Goal: Information Seeking & Learning: Learn about a topic

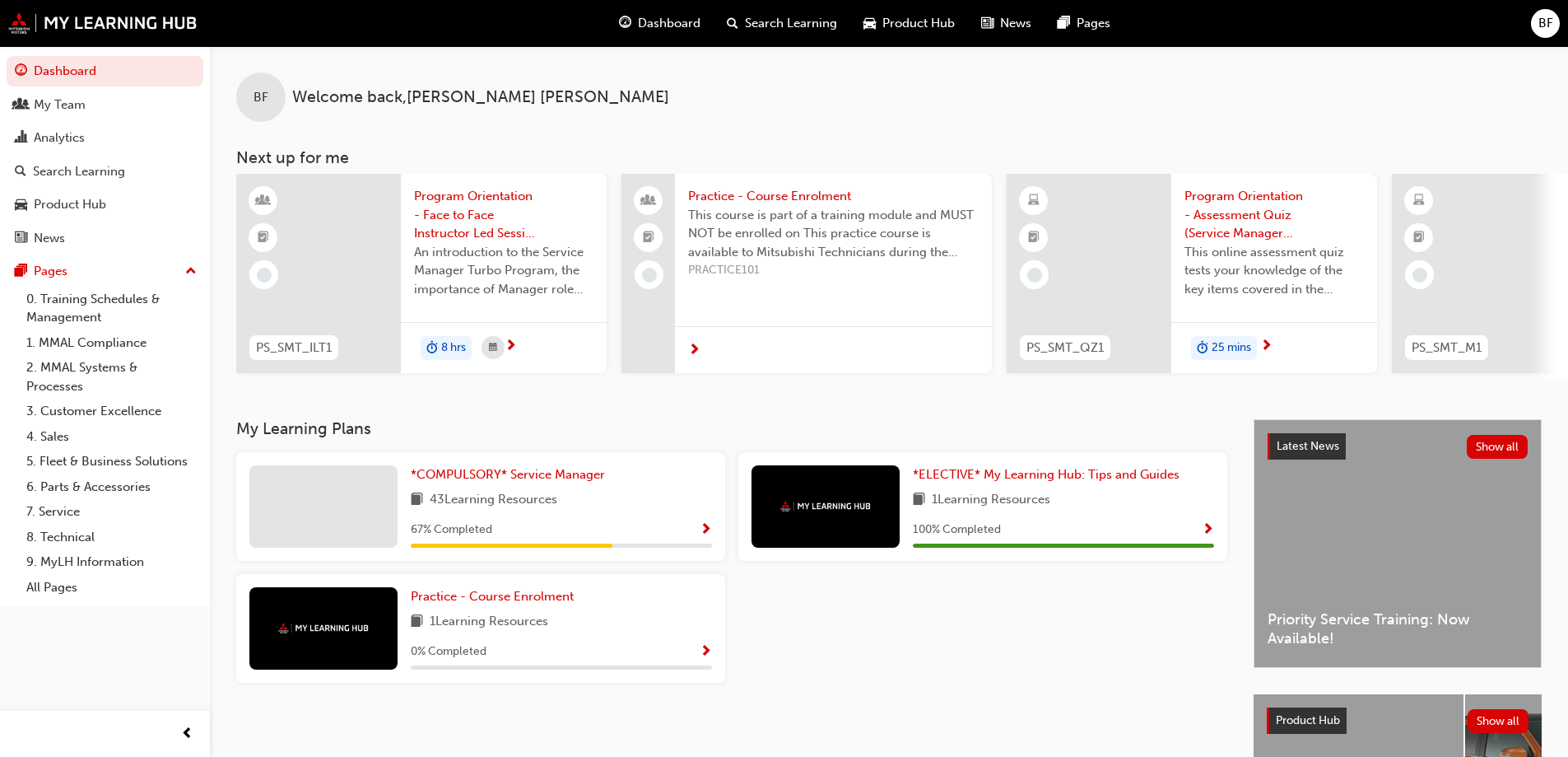
click at [1390, 519] on div "Latest News Show all Priority Service Training: Now Available!" at bounding box center [1398, 544] width 287 height 247
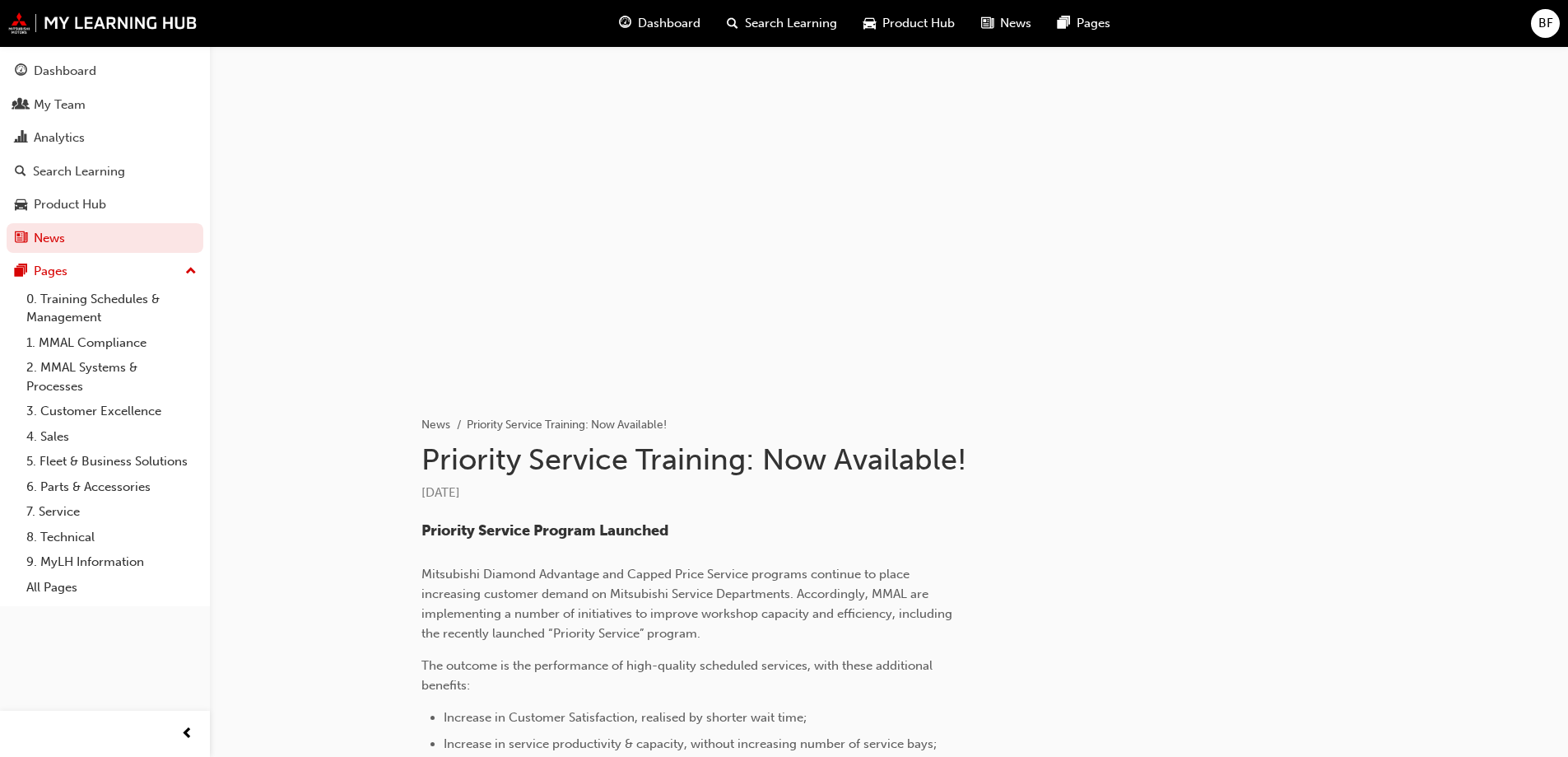
scroll to position [430, 0]
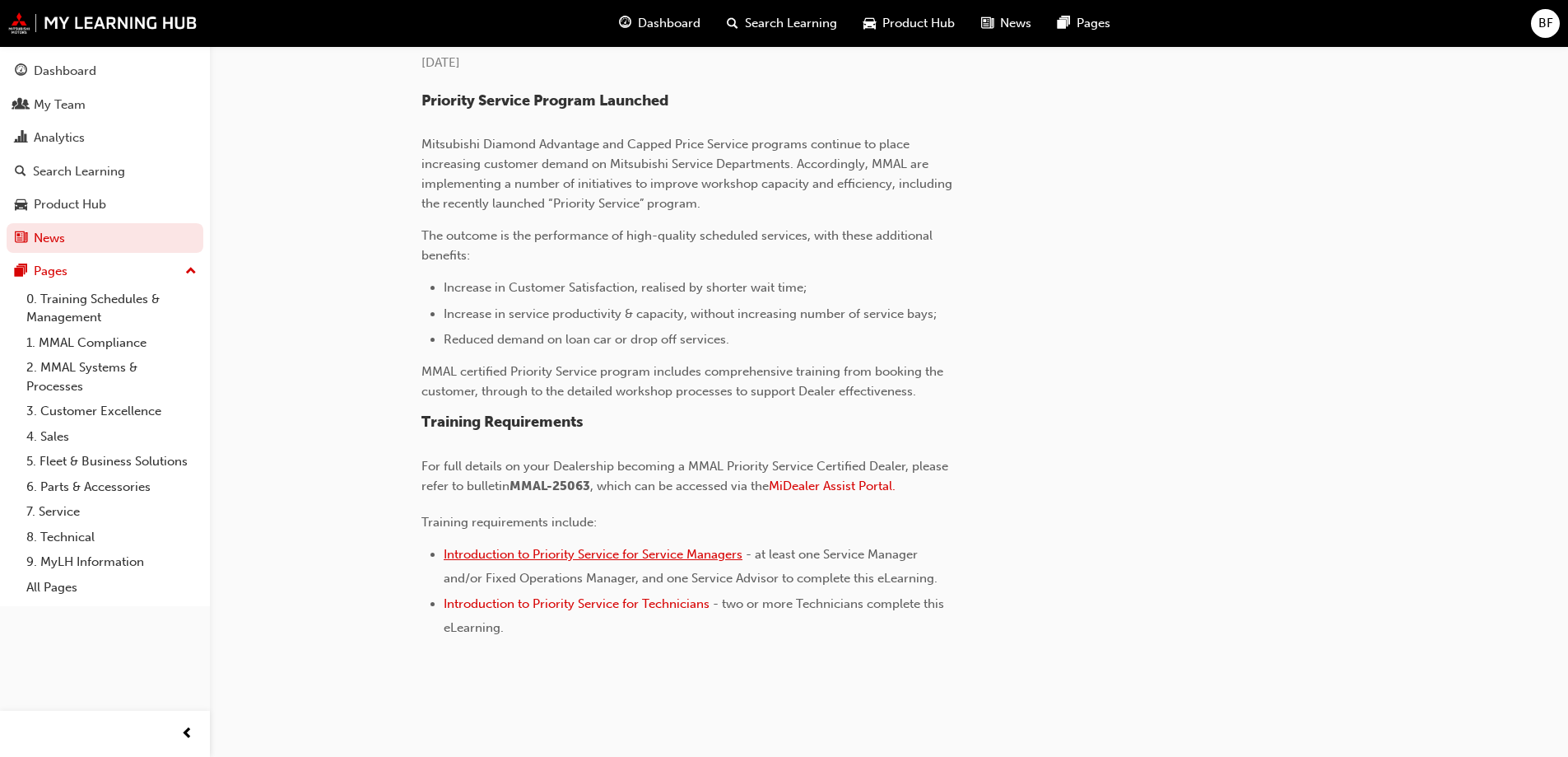
click at [637, 556] on span "Introduction to Priority Service for Service Managers" at bounding box center [592, 554] width 299 height 15
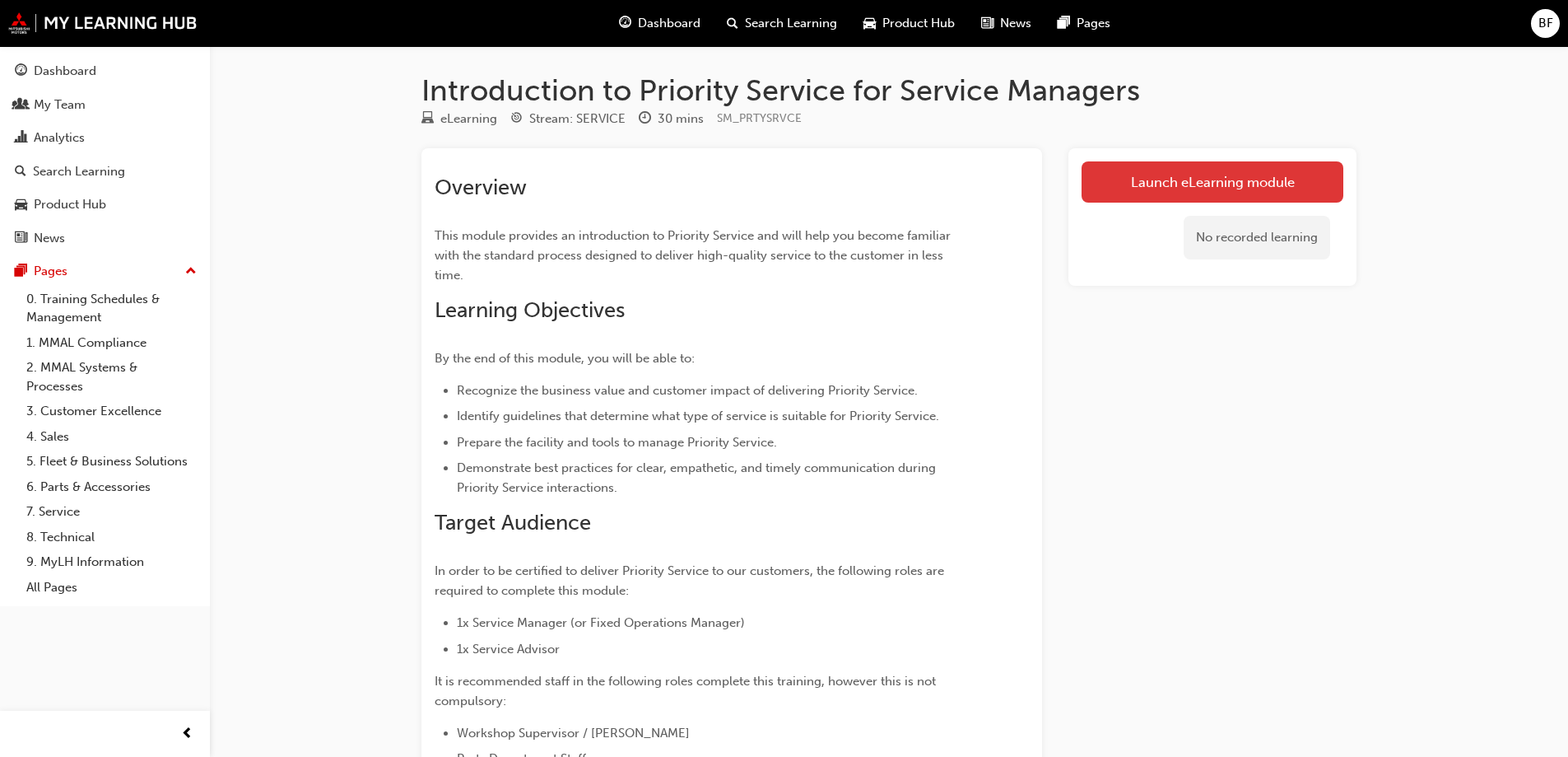
click at [1244, 174] on link "Launch eLearning module" at bounding box center [1213, 182] width 262 height 42
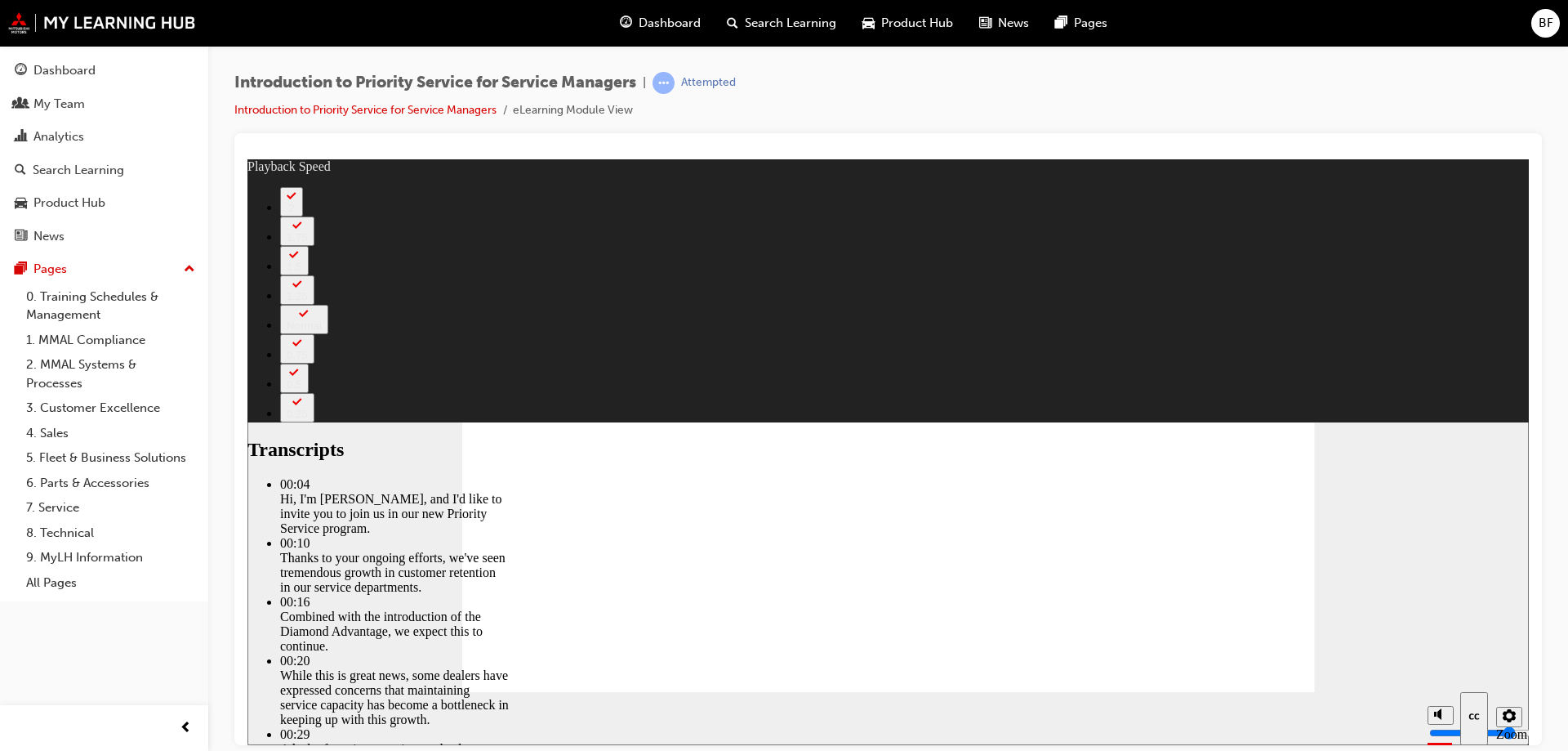
type input "127"
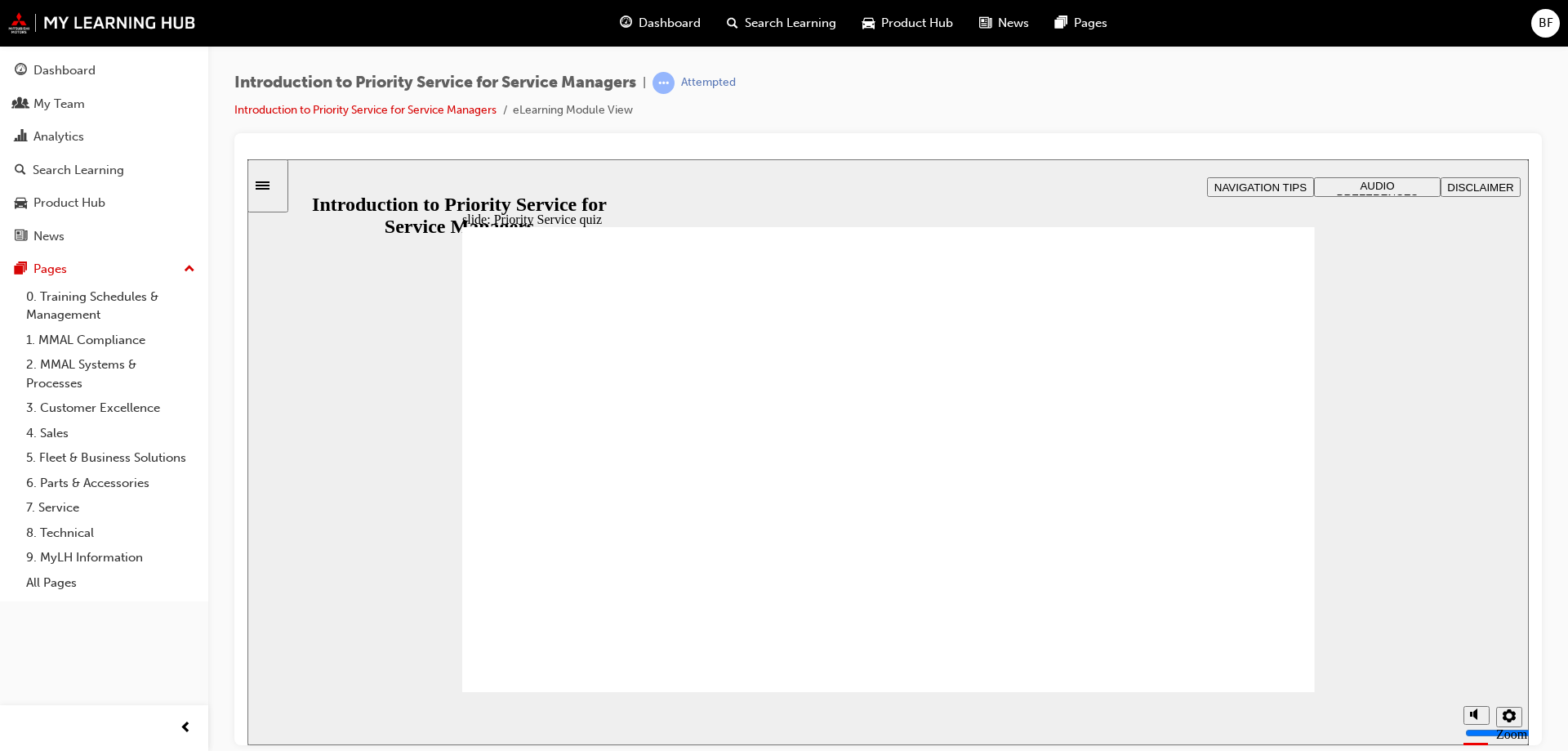
radio input "true"
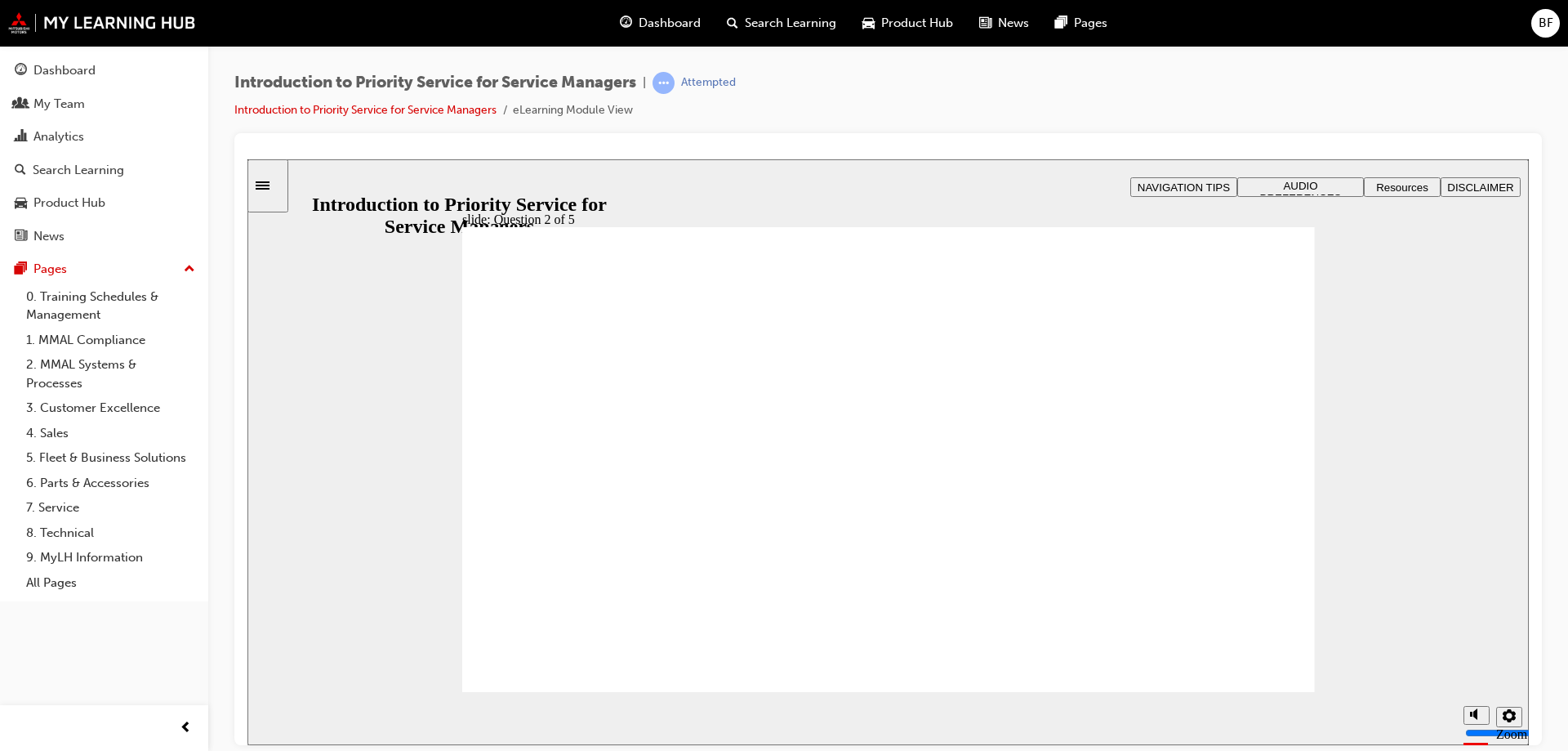
drag, startPoint x: 574, startPoint y: 573, endPoint x: 918, endPoint y: 464, distance: 360.9
drag, startPoint x: 1256, startPoint y: 598, endPoint x: 1094, endPoint y: 494, distance: 192.5
drag, startPoint x: 1075, startPoint y: 592, endPoint x: 1244, endPoint y: 475, distance: 205.5
drag, startPoint x: 728, startPoint y: 587, endPoint x: 557, endPoint y: 484, distance: 199.6
drag, startPoint x: 931, startPoint y: 594, endPoint x: 754, endPoint y: 492, distance: 204.3
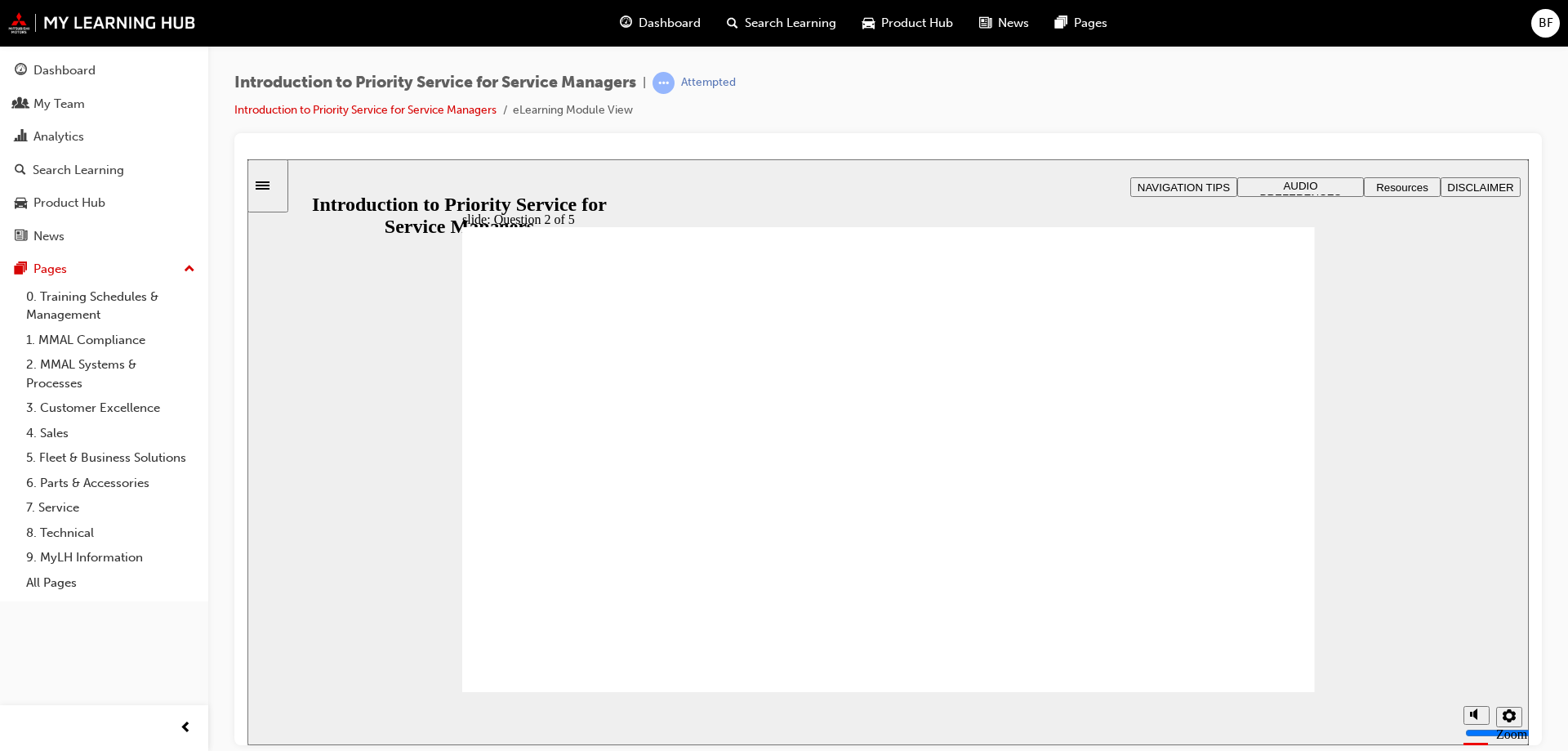
checkbox input "true"
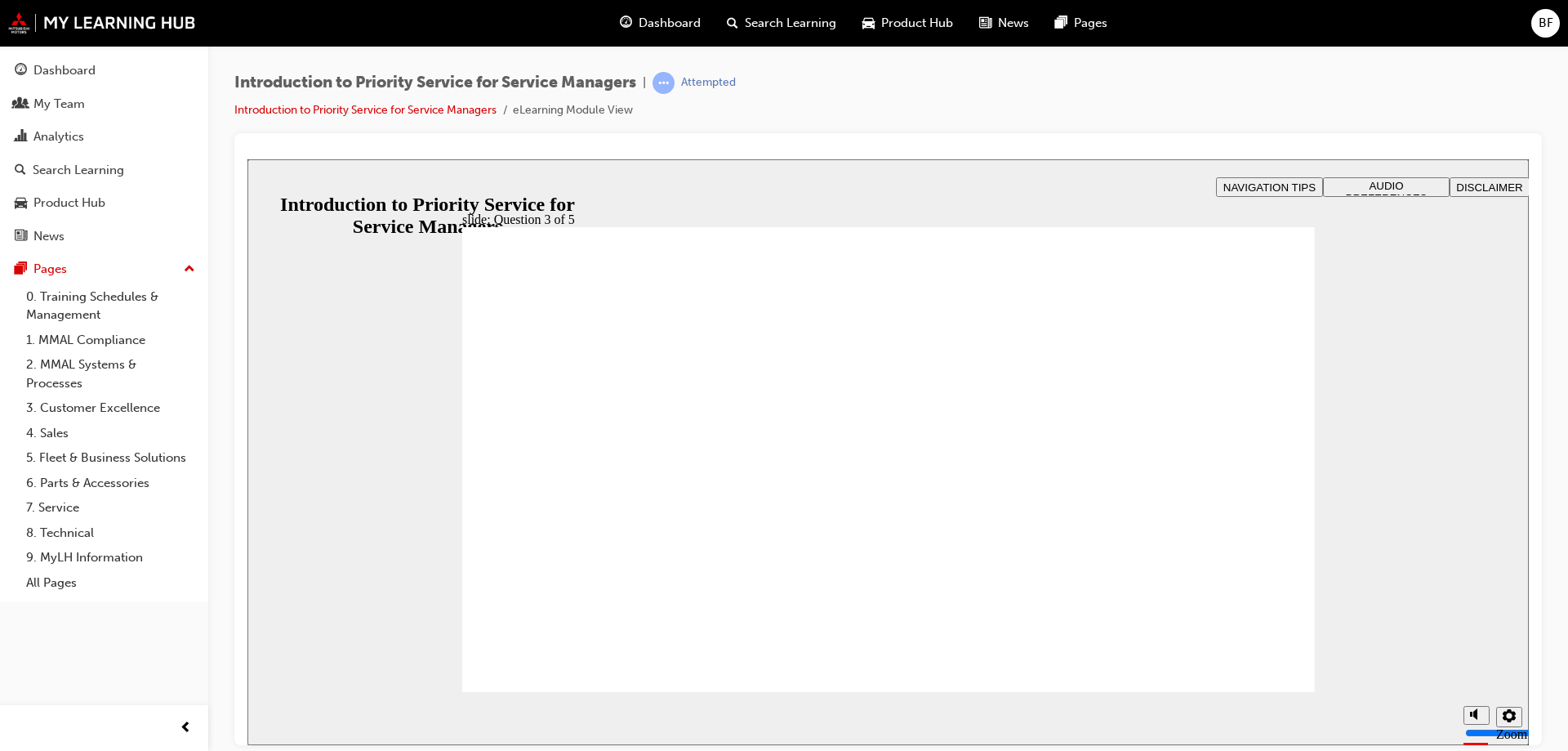
checkbox input "true"
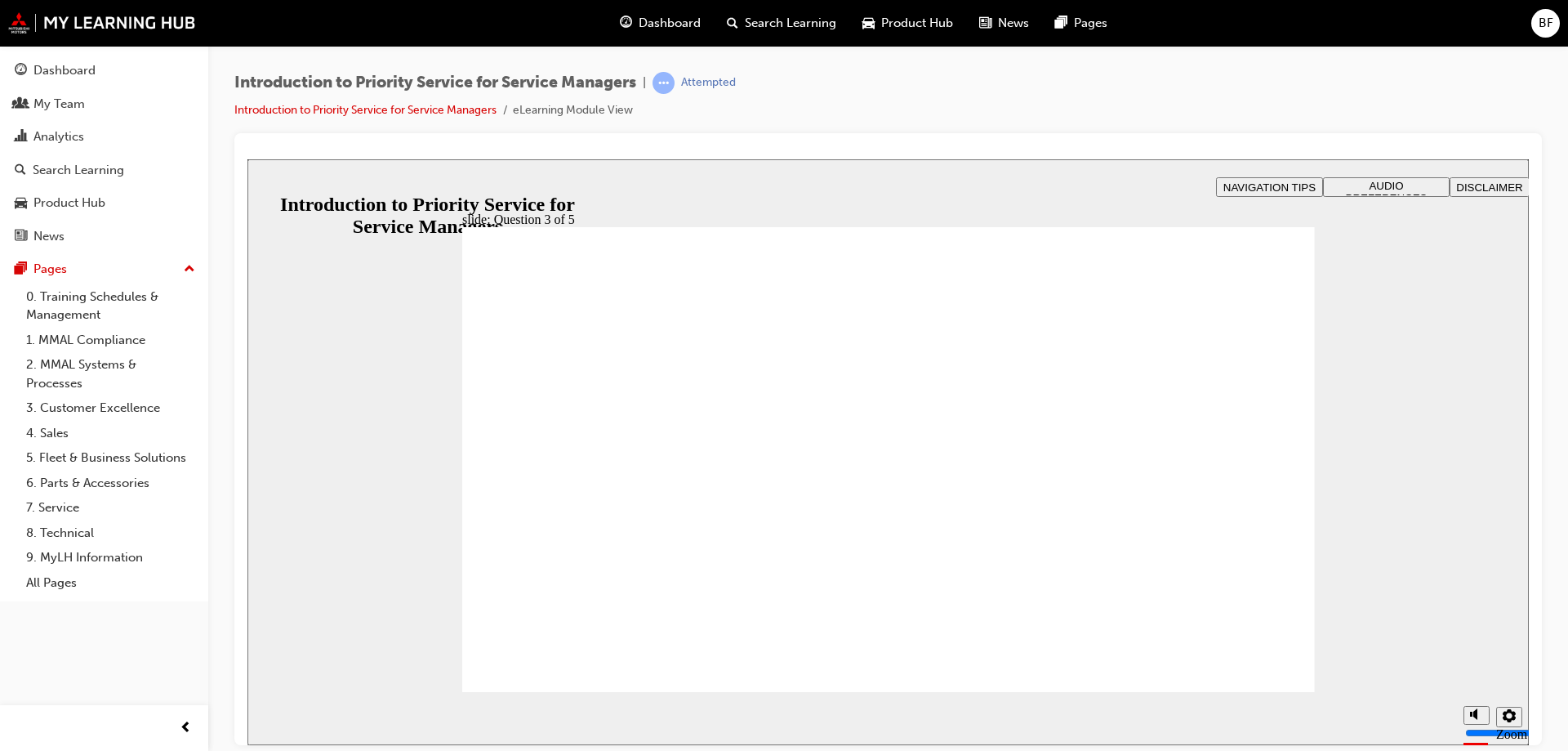
radio input "true"
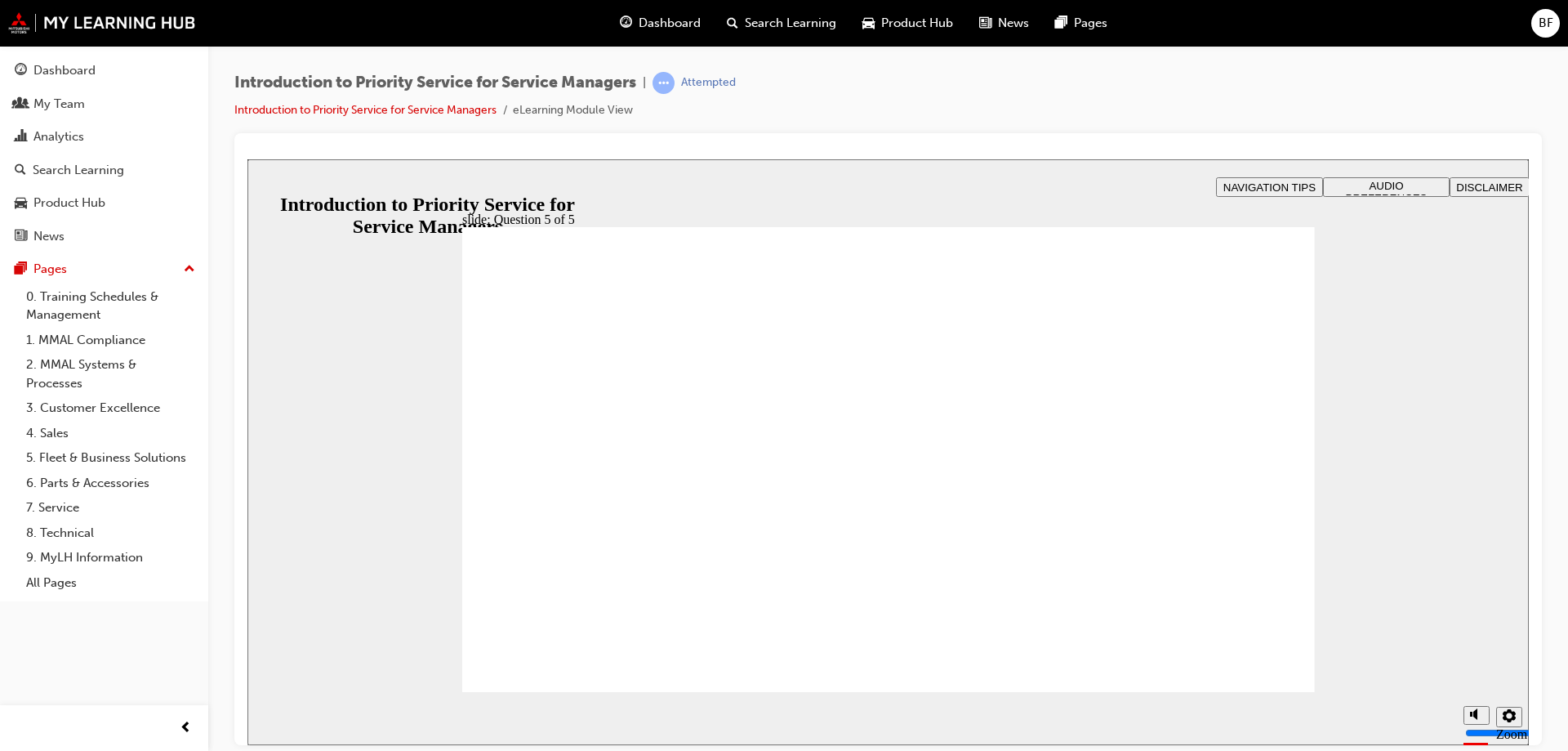
radio input "true"
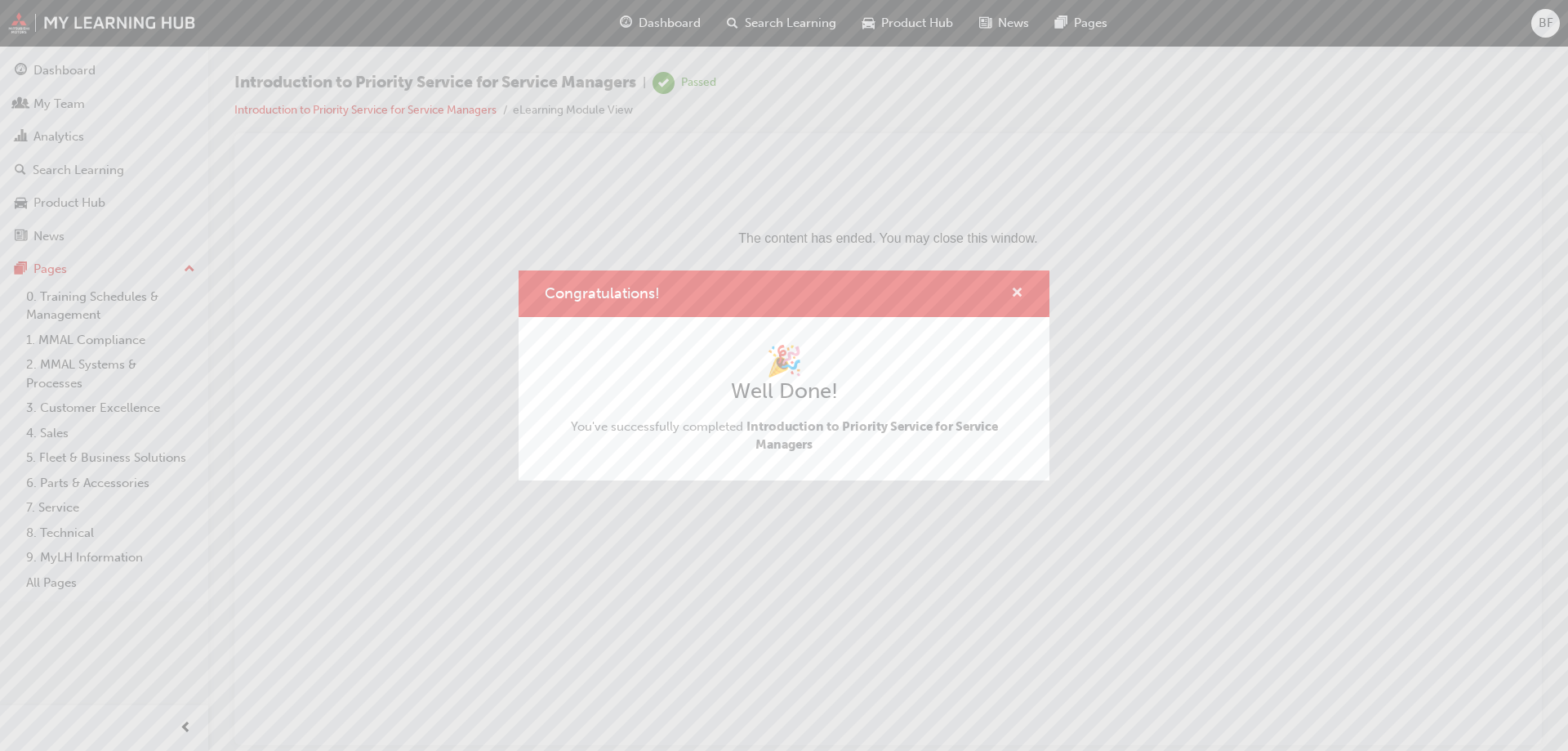
click at [1018, 290] on span "cross-icon" at bounding box center [1017, 294] width 12 height 15
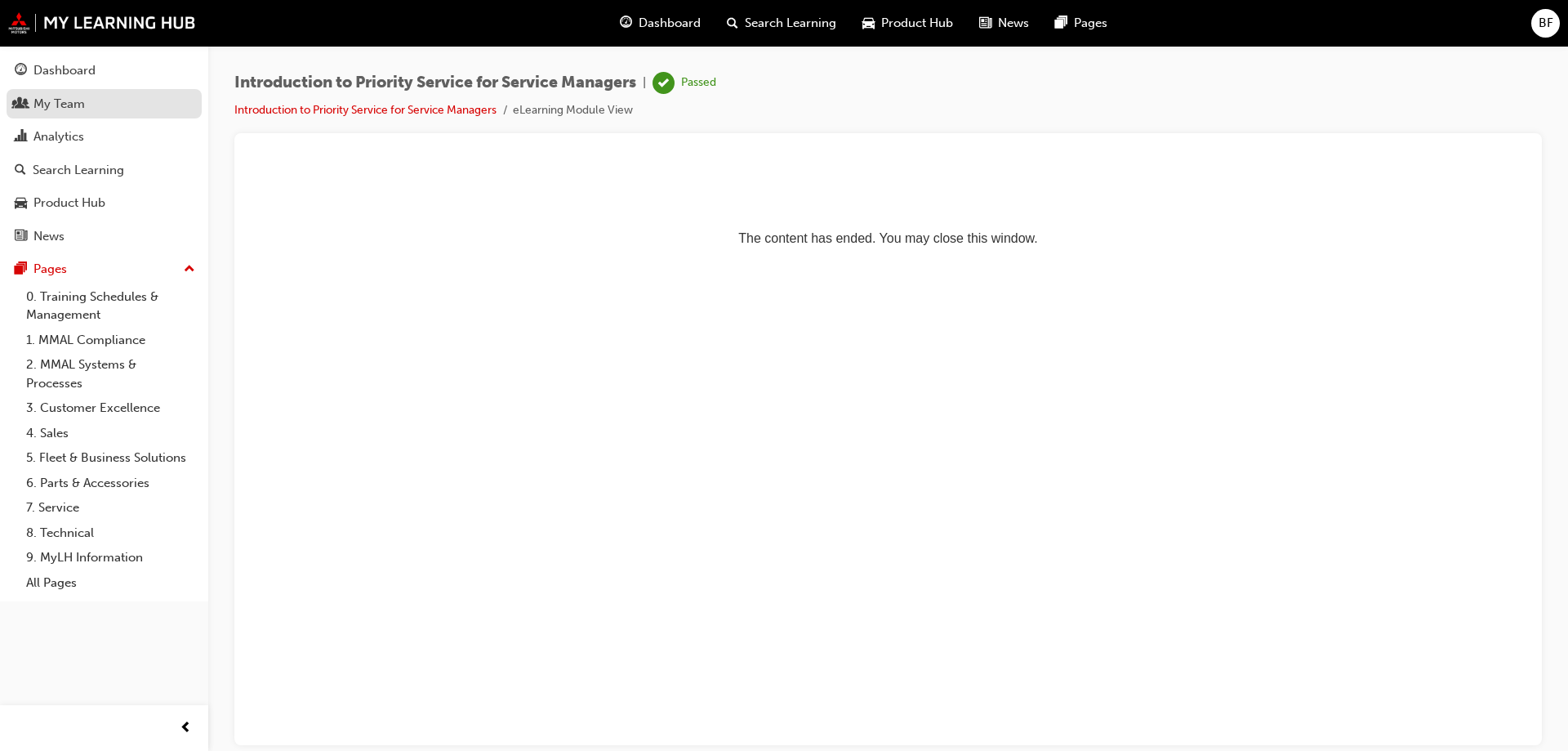
click at [67, 106] on div "My Team" at bounding box center [59, 104] width 51 height 19
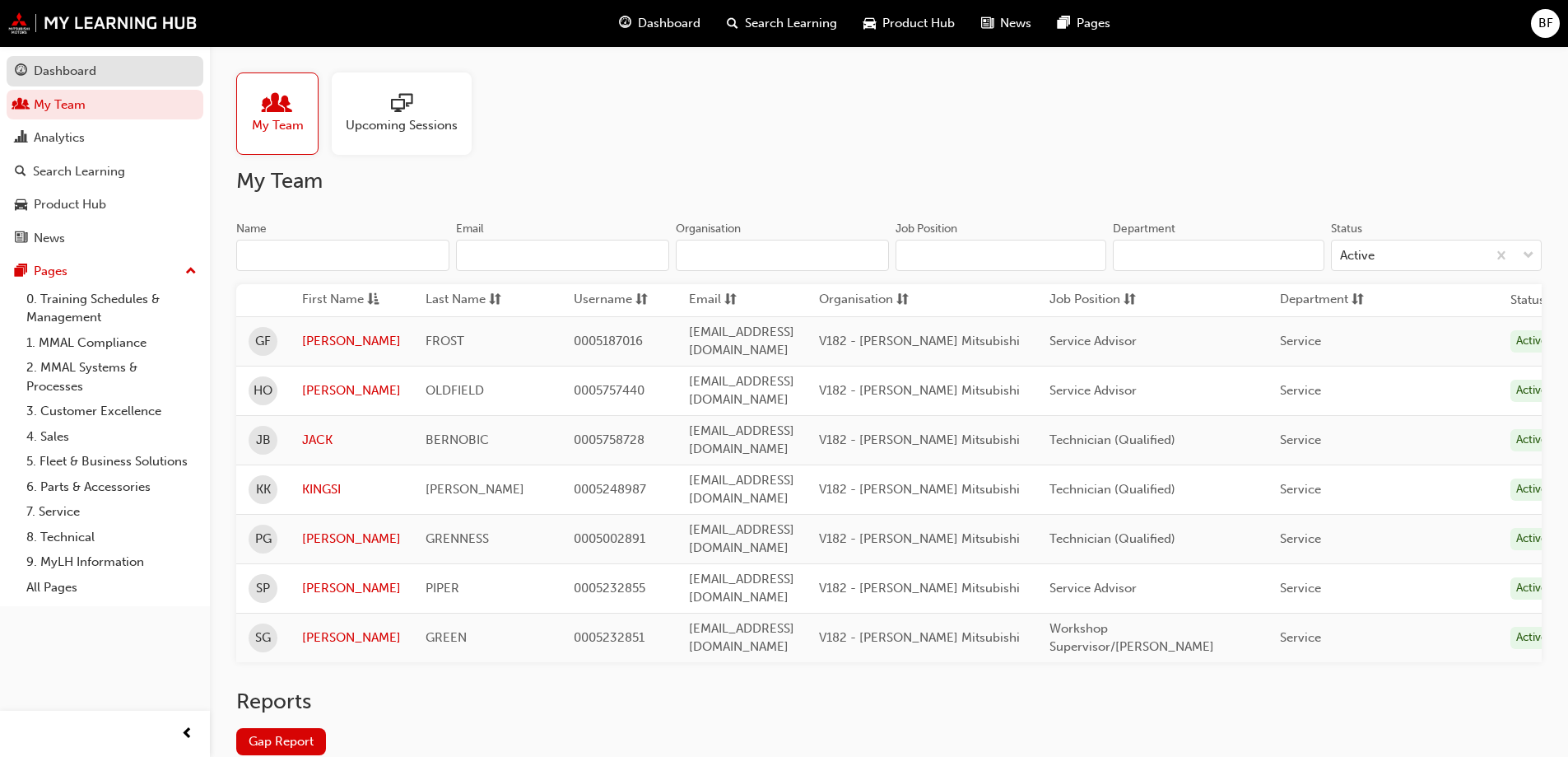
click at [68, 70] on div "Dashboard" at bounding box center [65, 71] width 62 height 19
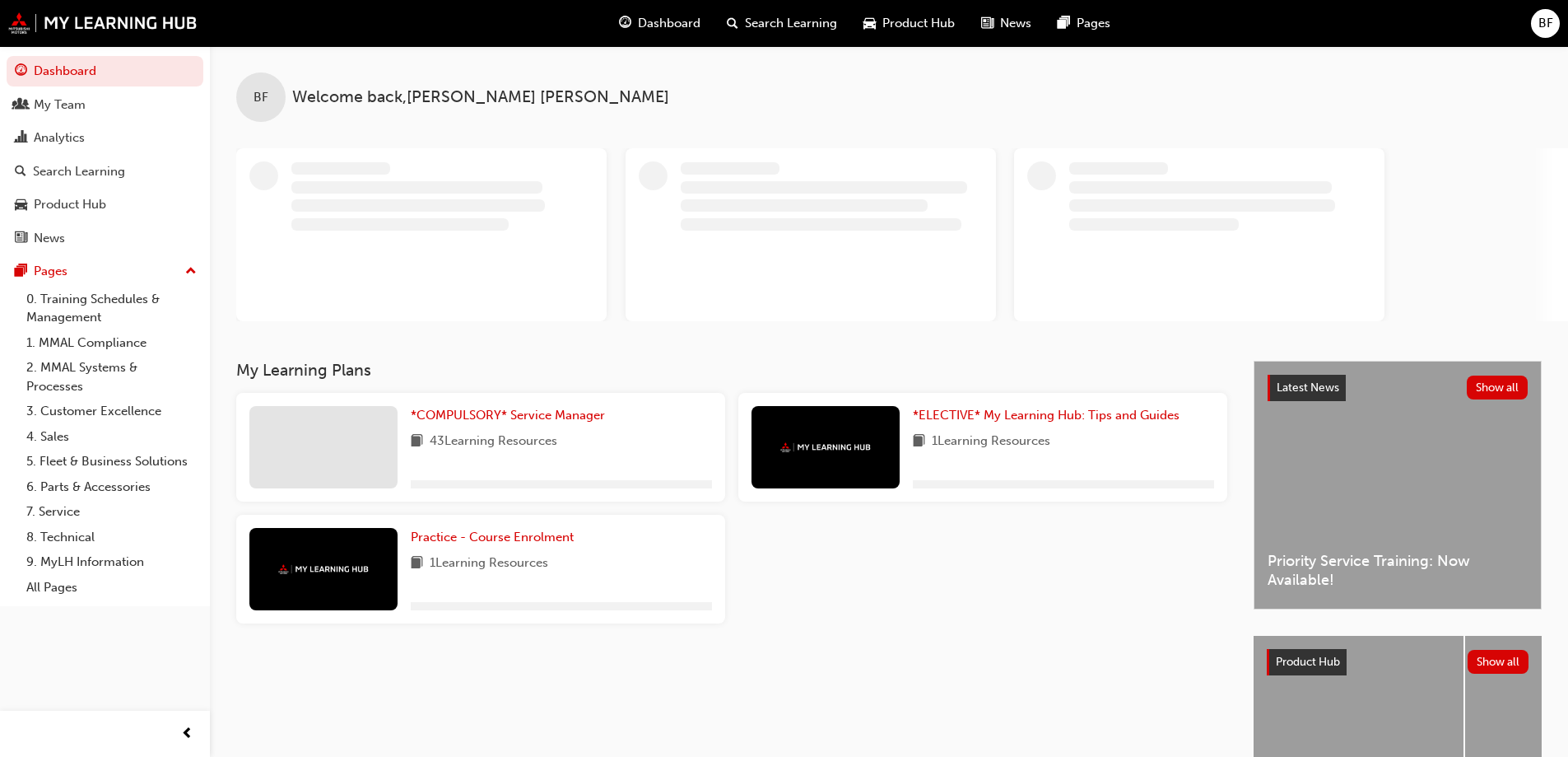
scroll to position [162, 0]
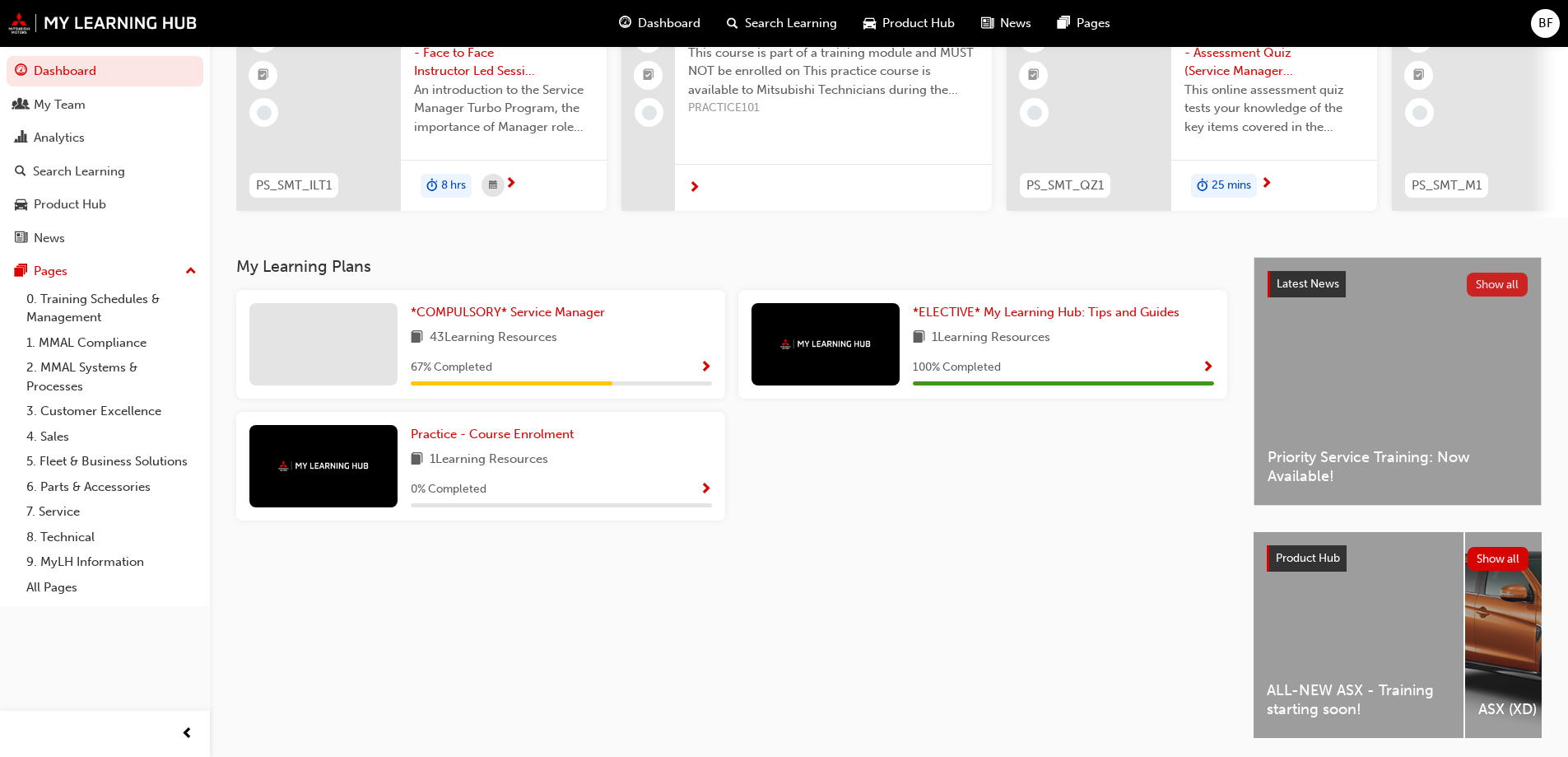
click at [1503, 288] on button "Show all" at bounding box center [1497, 284] width 61 height 24
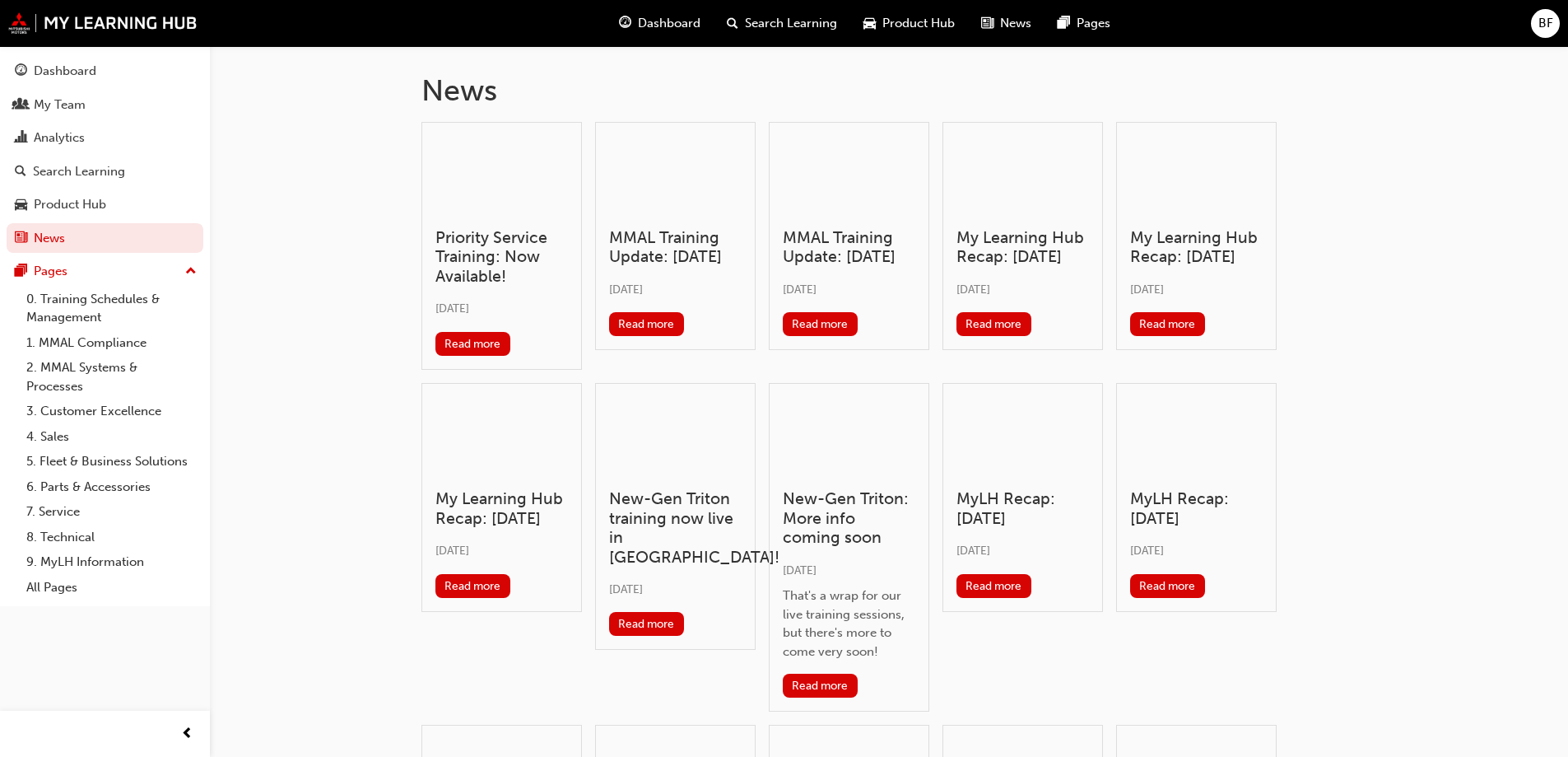
click at [664, 199] on div at bounding box center [676, 176] width 132 height 80
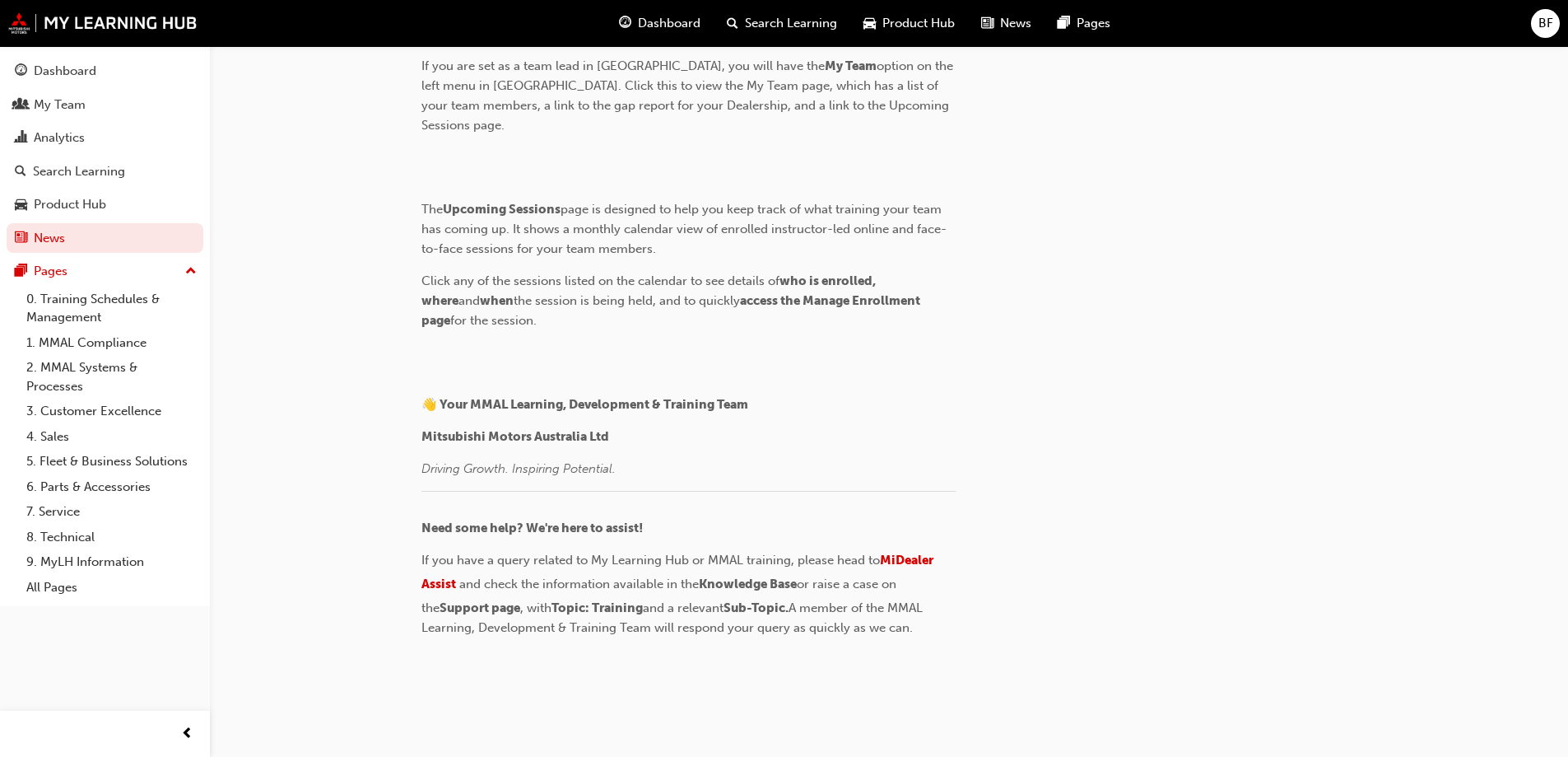
scroll to position [4481, 0]
click at [80, 110] on div "My Team" at bounding box center [59, 105] width 52 height 19
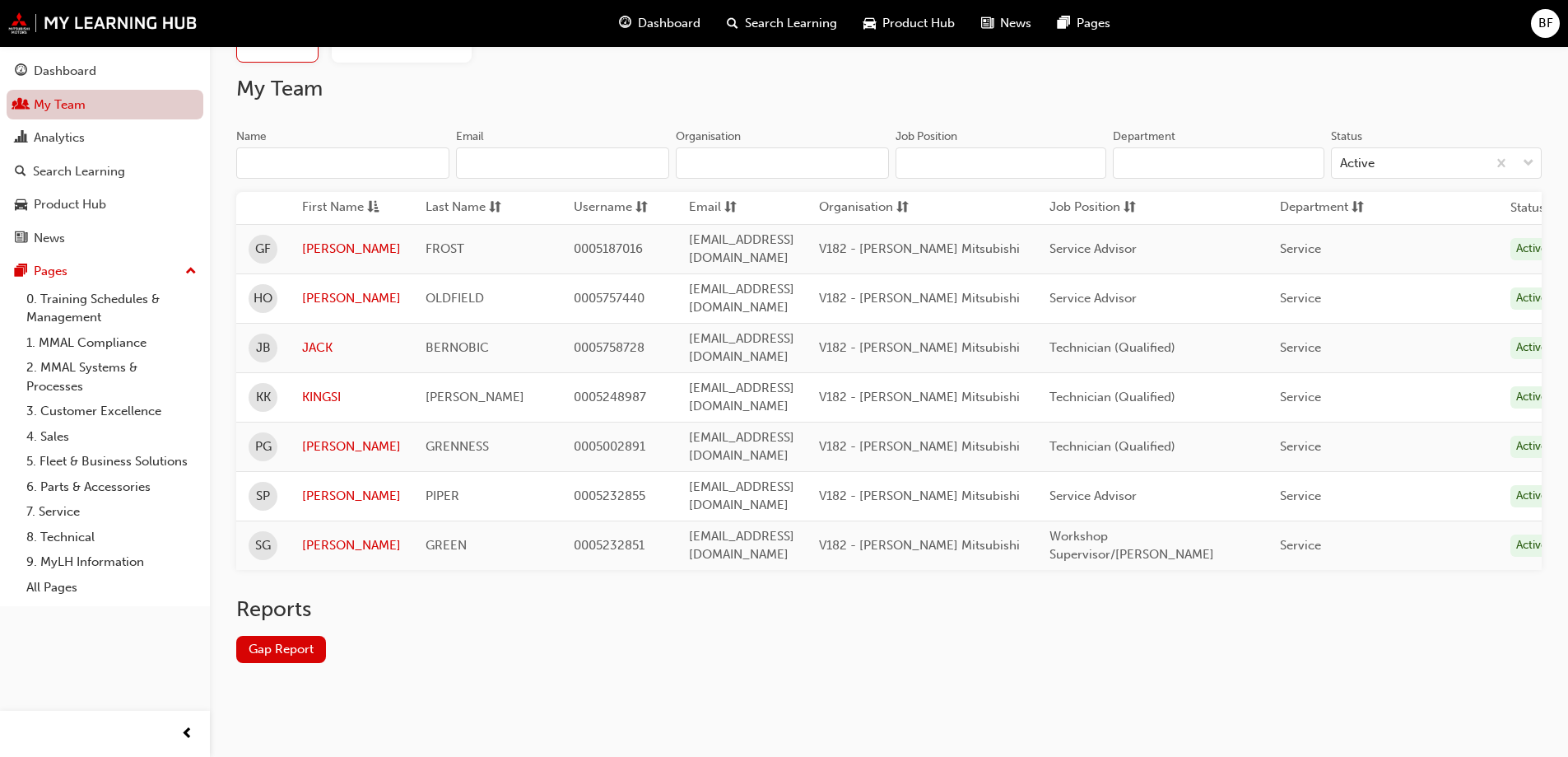
scroll to position [47, 0]
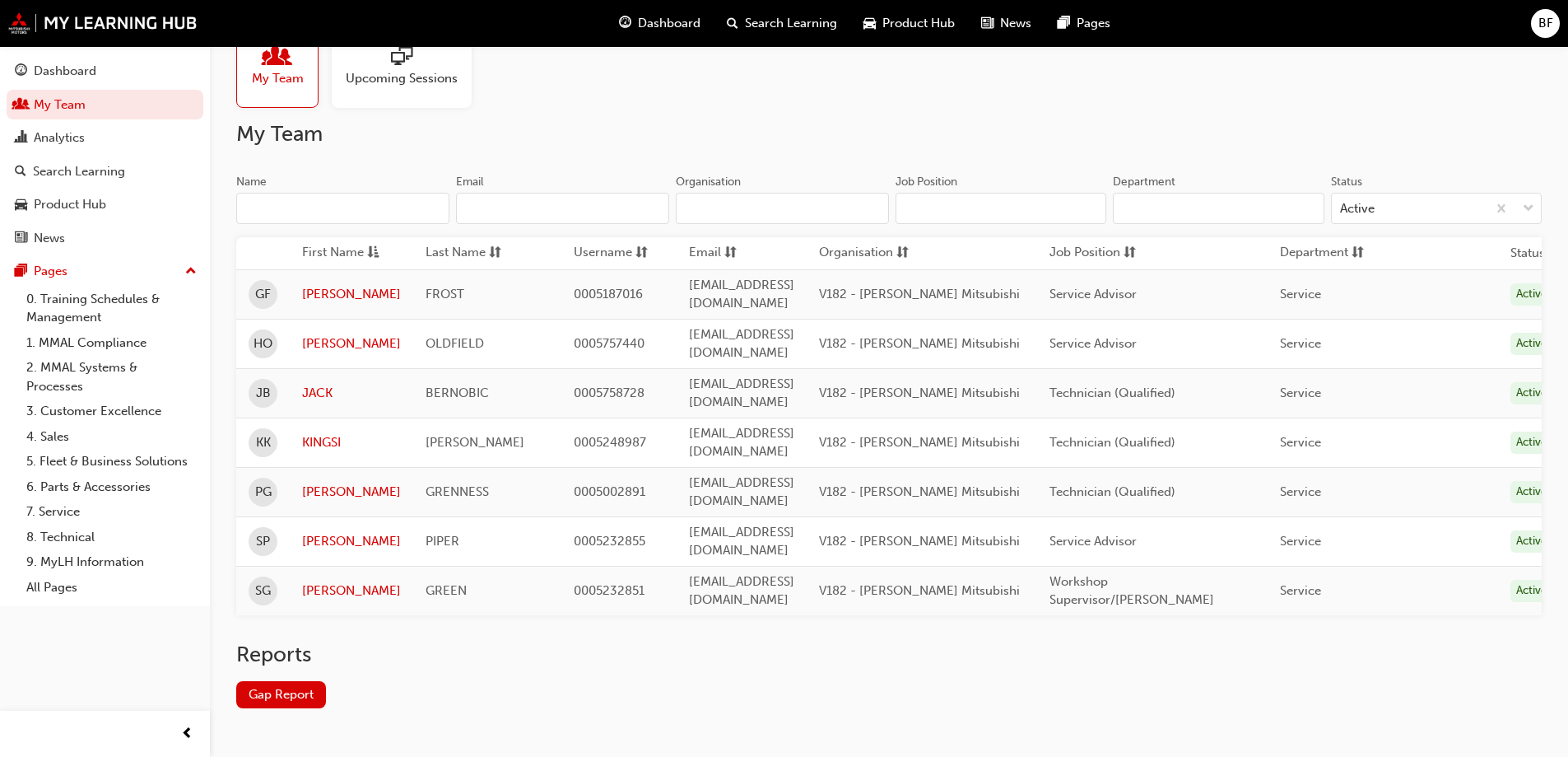
click at [397, 66] on span "sessionType_ONLINE_URL-icon" at bounding box center [402, 58] width 22 height 23
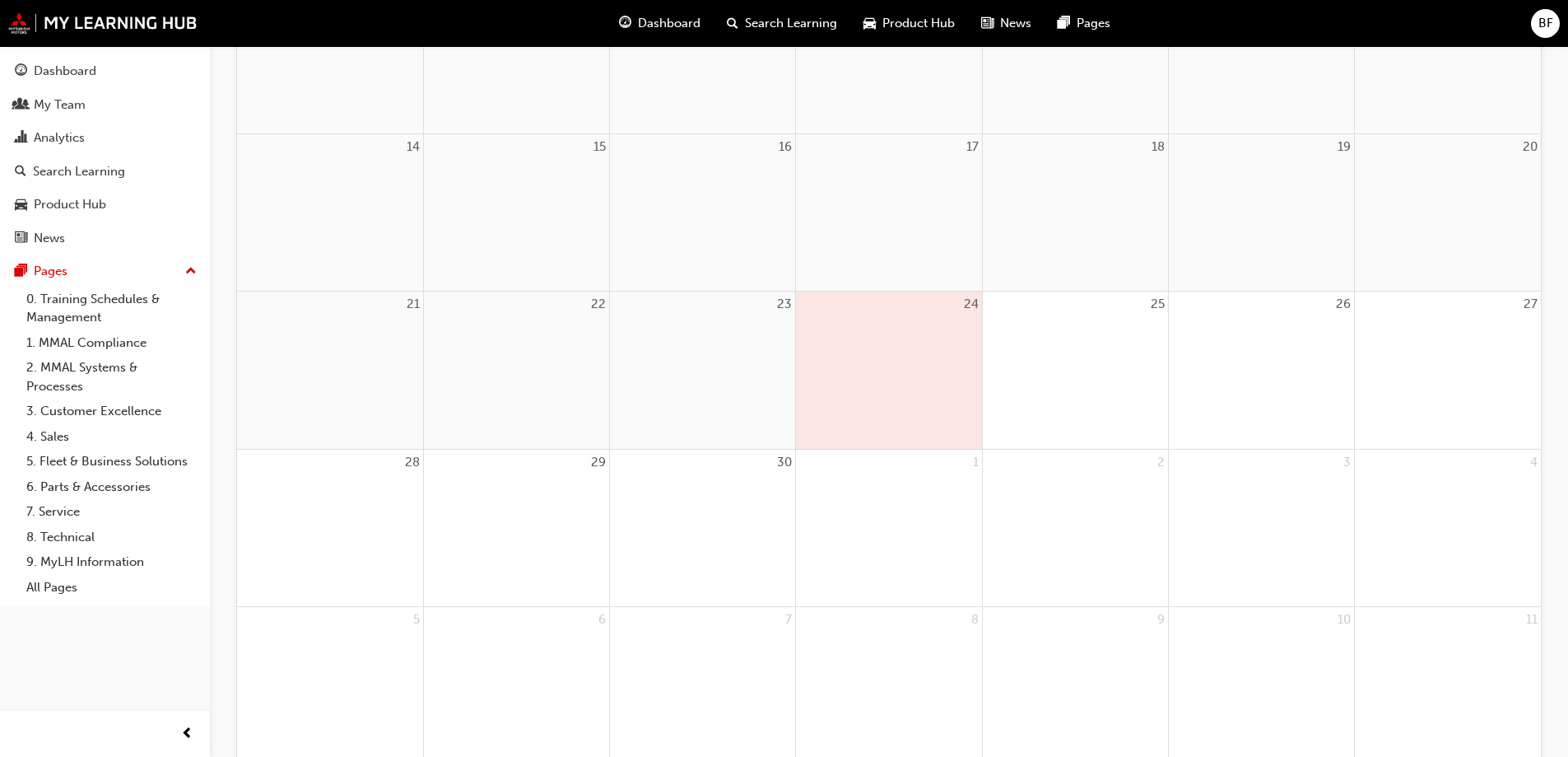
scroll to position [122, 0]
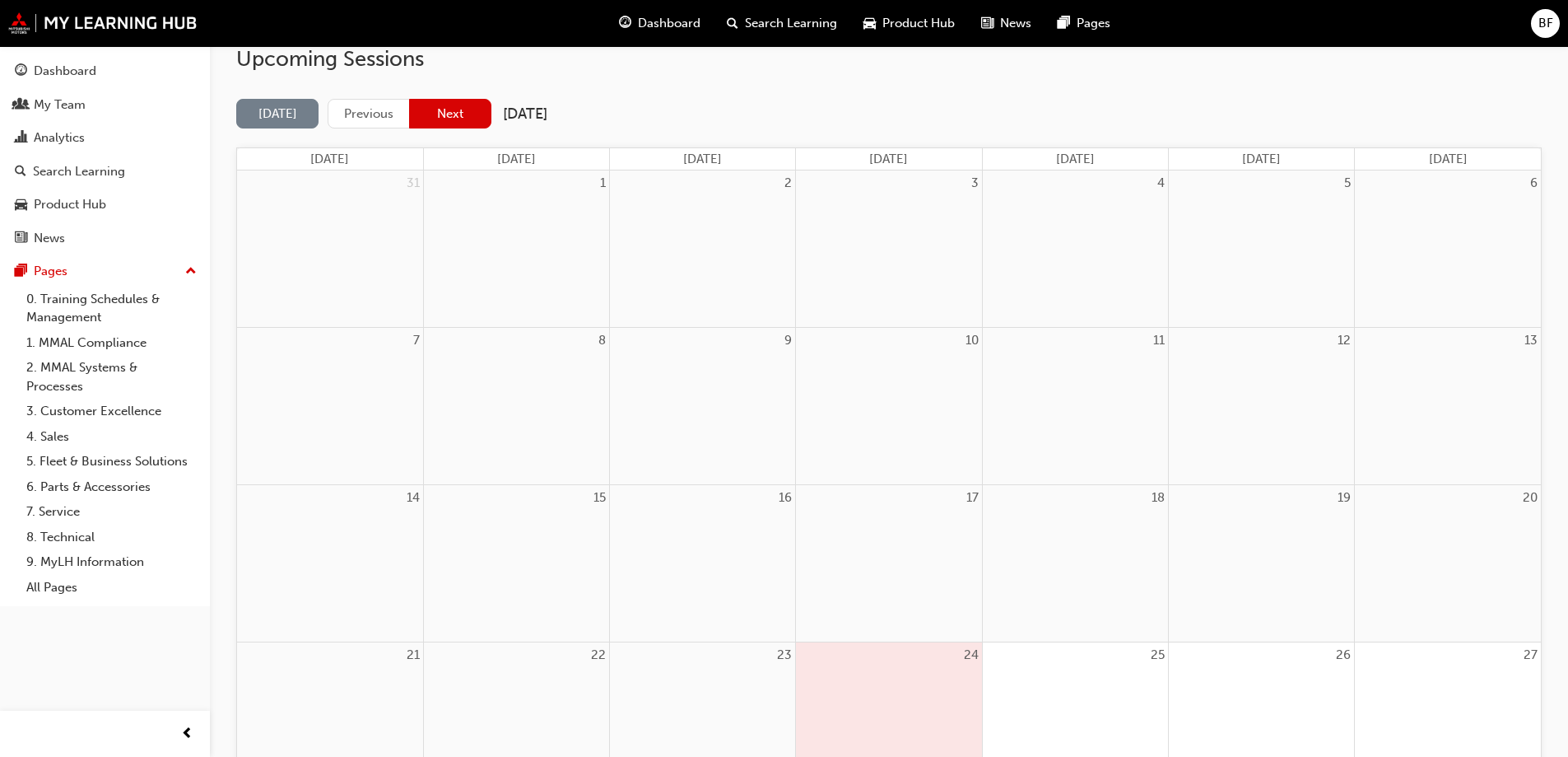
click at [444, 120] on button "Next" at bounding box center [450, 114] width 82 height 30
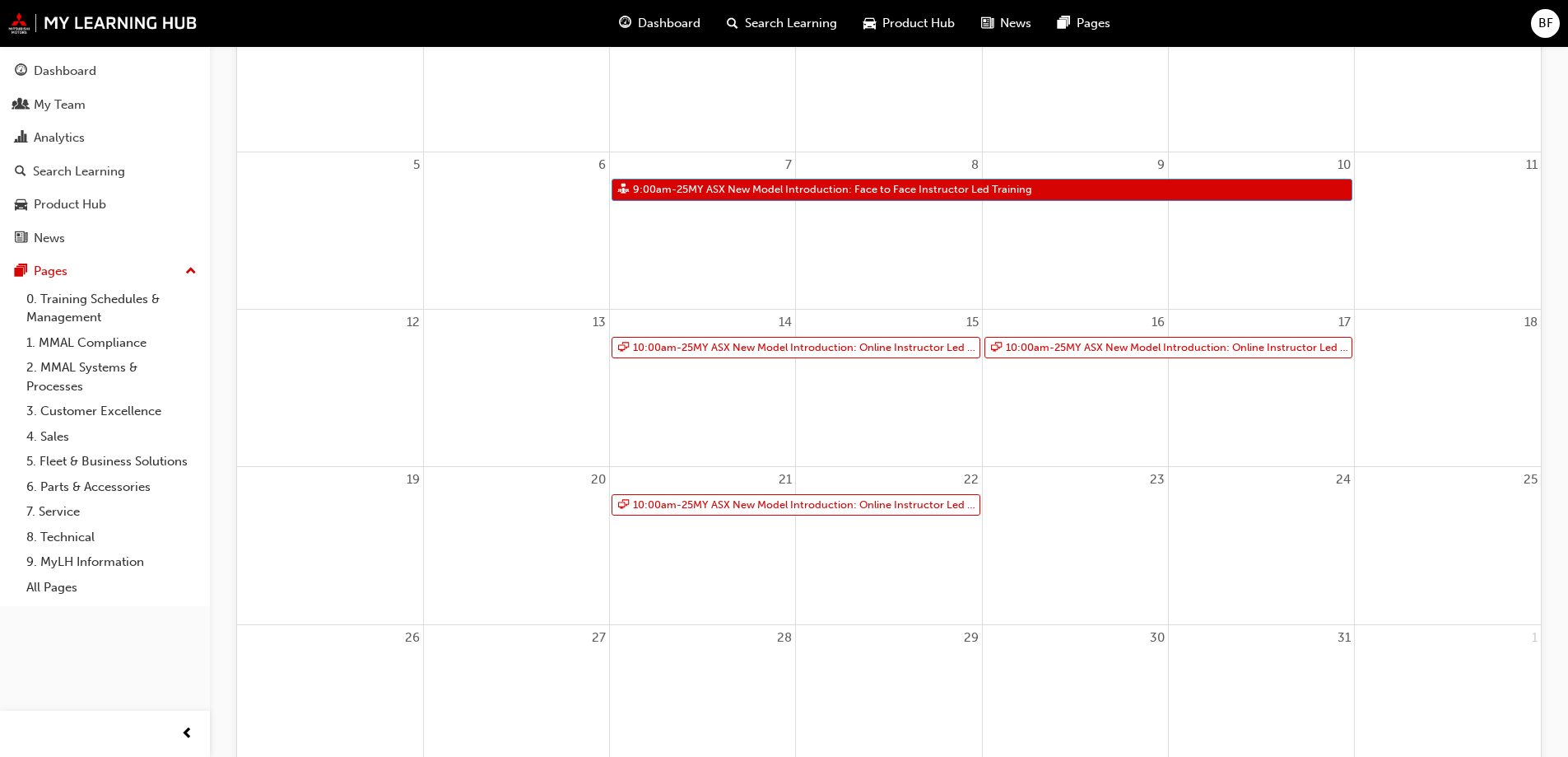
scroll to position [0, 0]
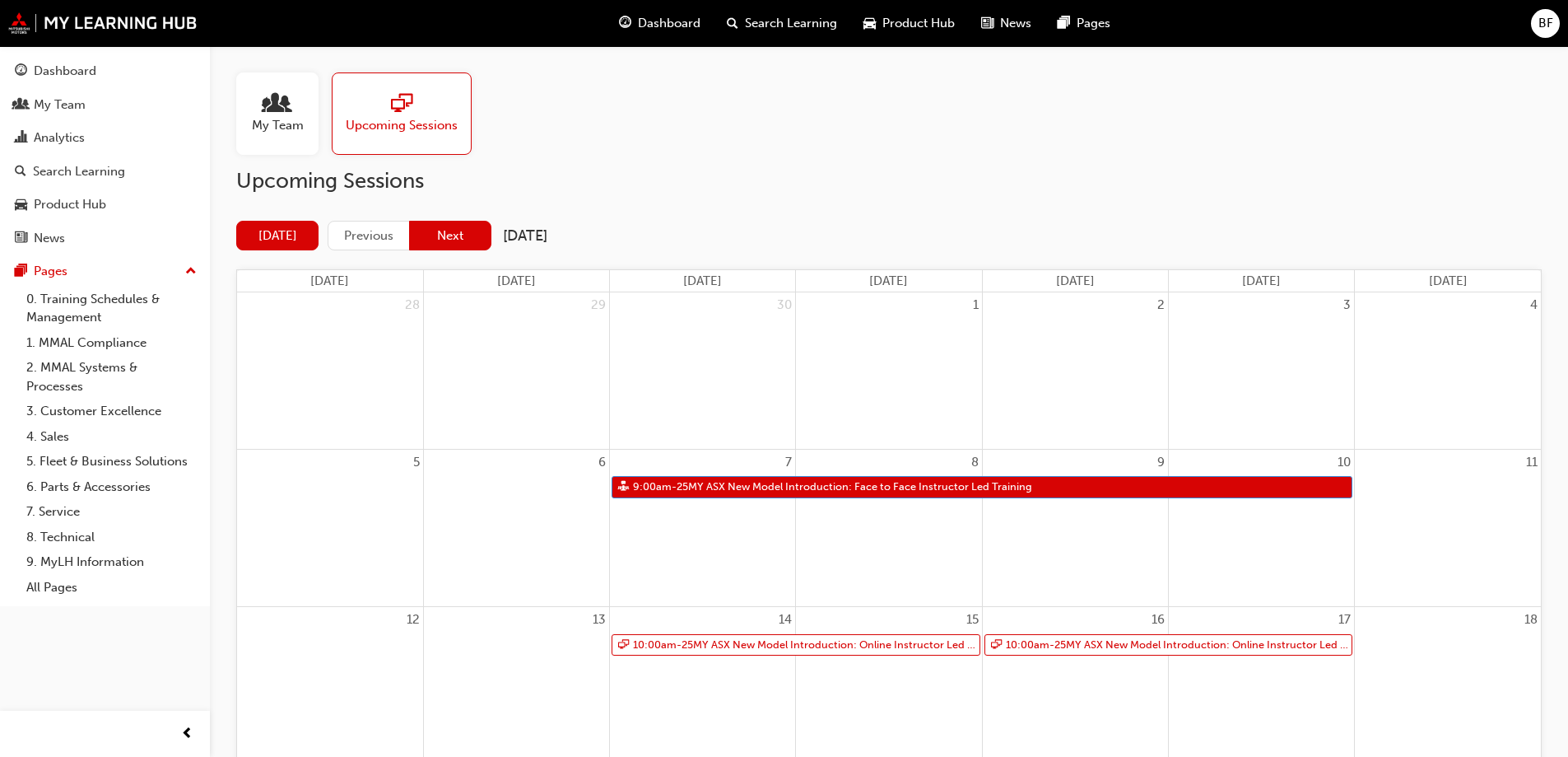
click at [460, 236] on button "Next" at bounding box center [450, 236] width 82 height 30
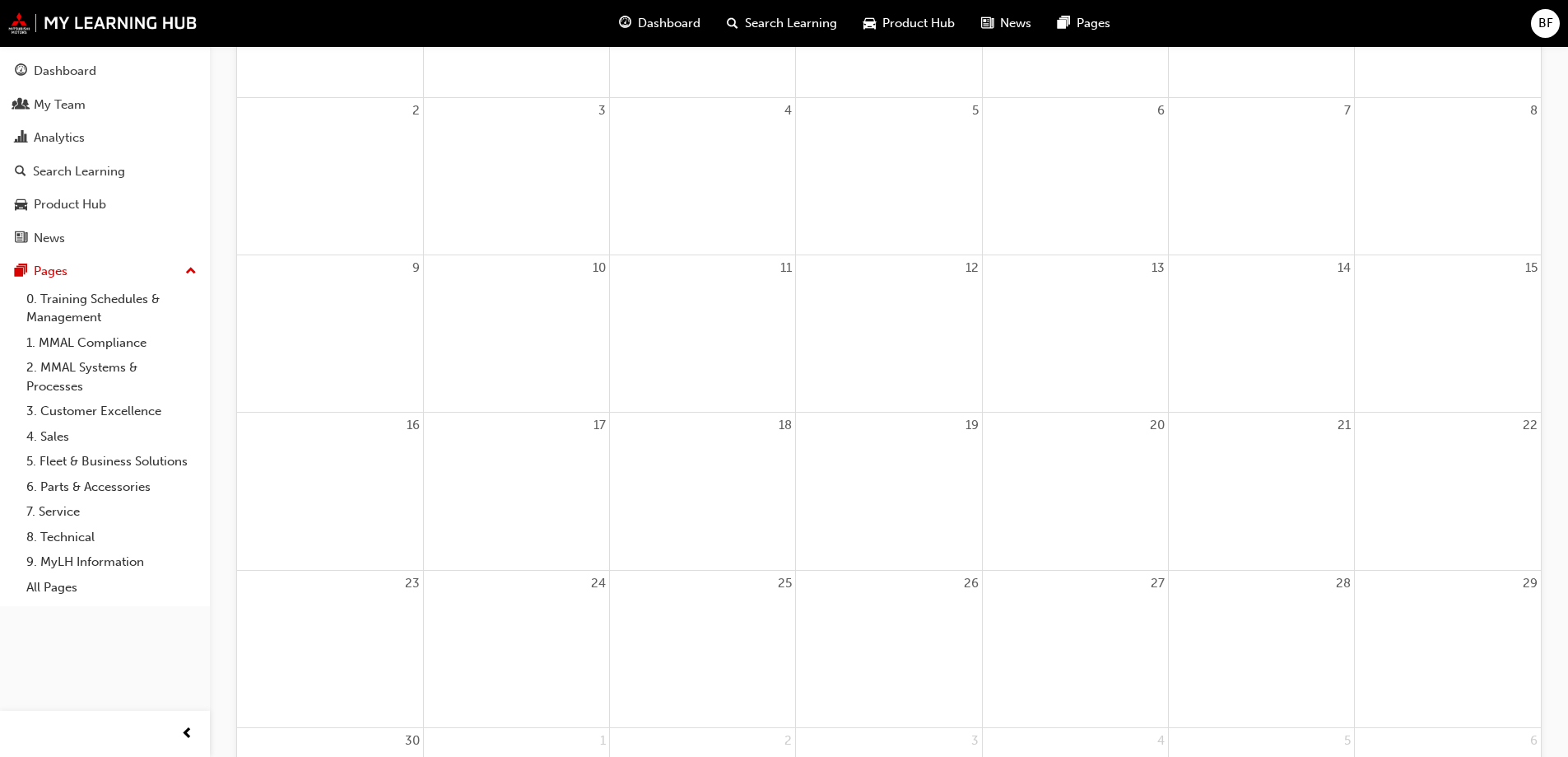
scroll to position [527, 0]
click at [88, 70] on div "Dashboard" at bounding box center [65, 71] width 62 height 19
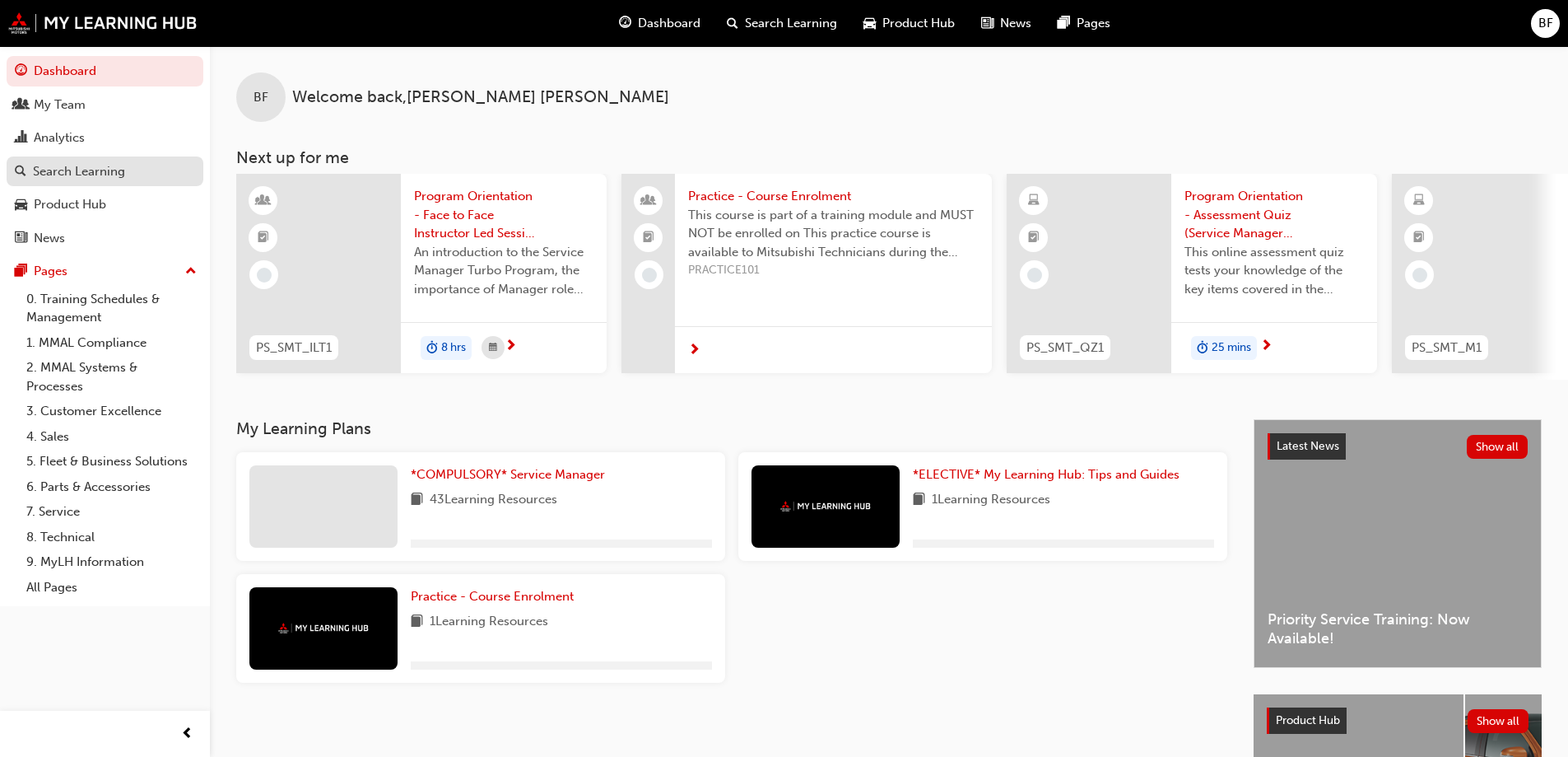
click at [113, 178] on div "Search Learning" at bounding box center [79, 172] width 92 height 19
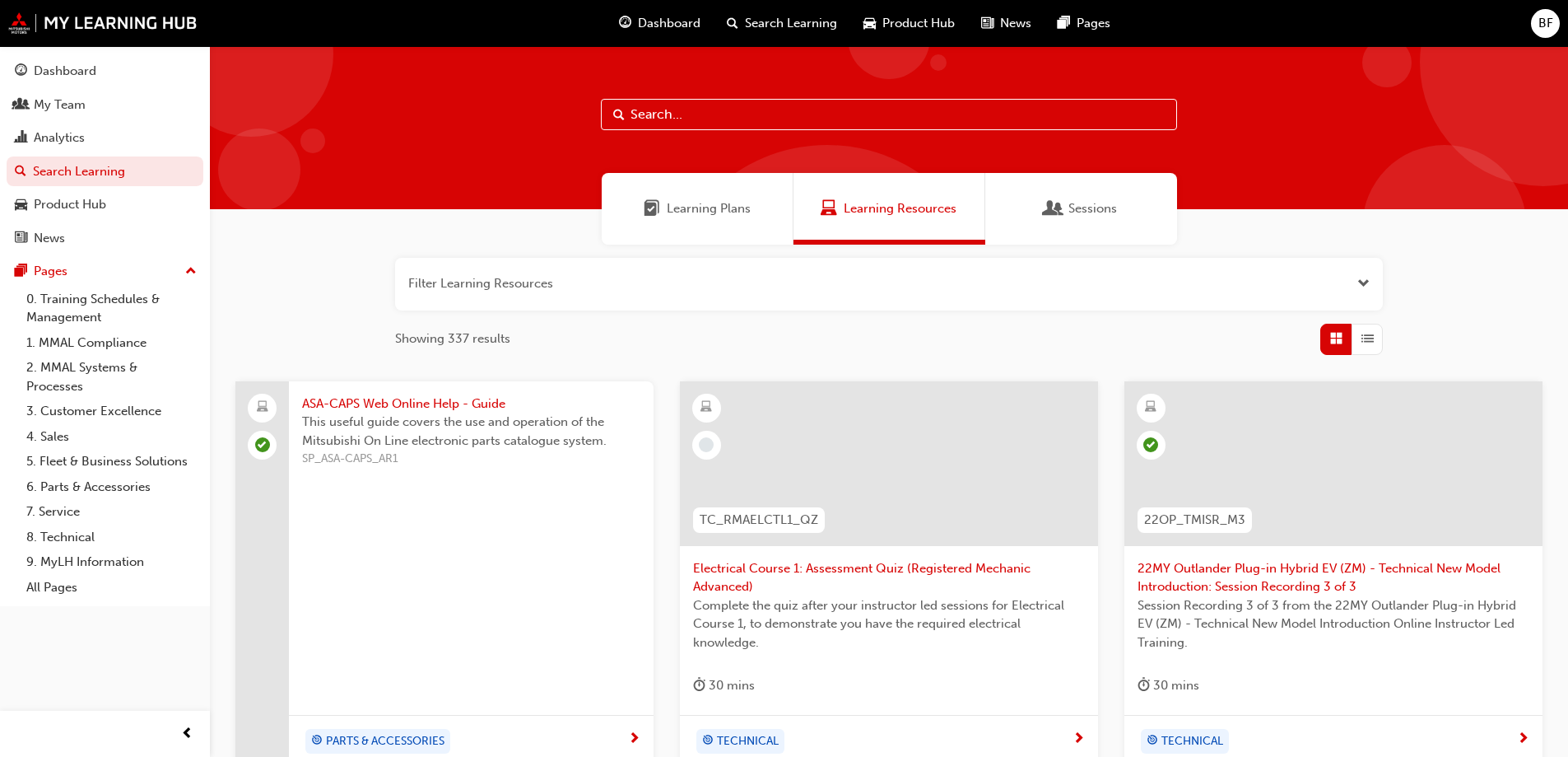
click at [509, 281] on button "button" at bounding box center [889, 284] width 988 height 53
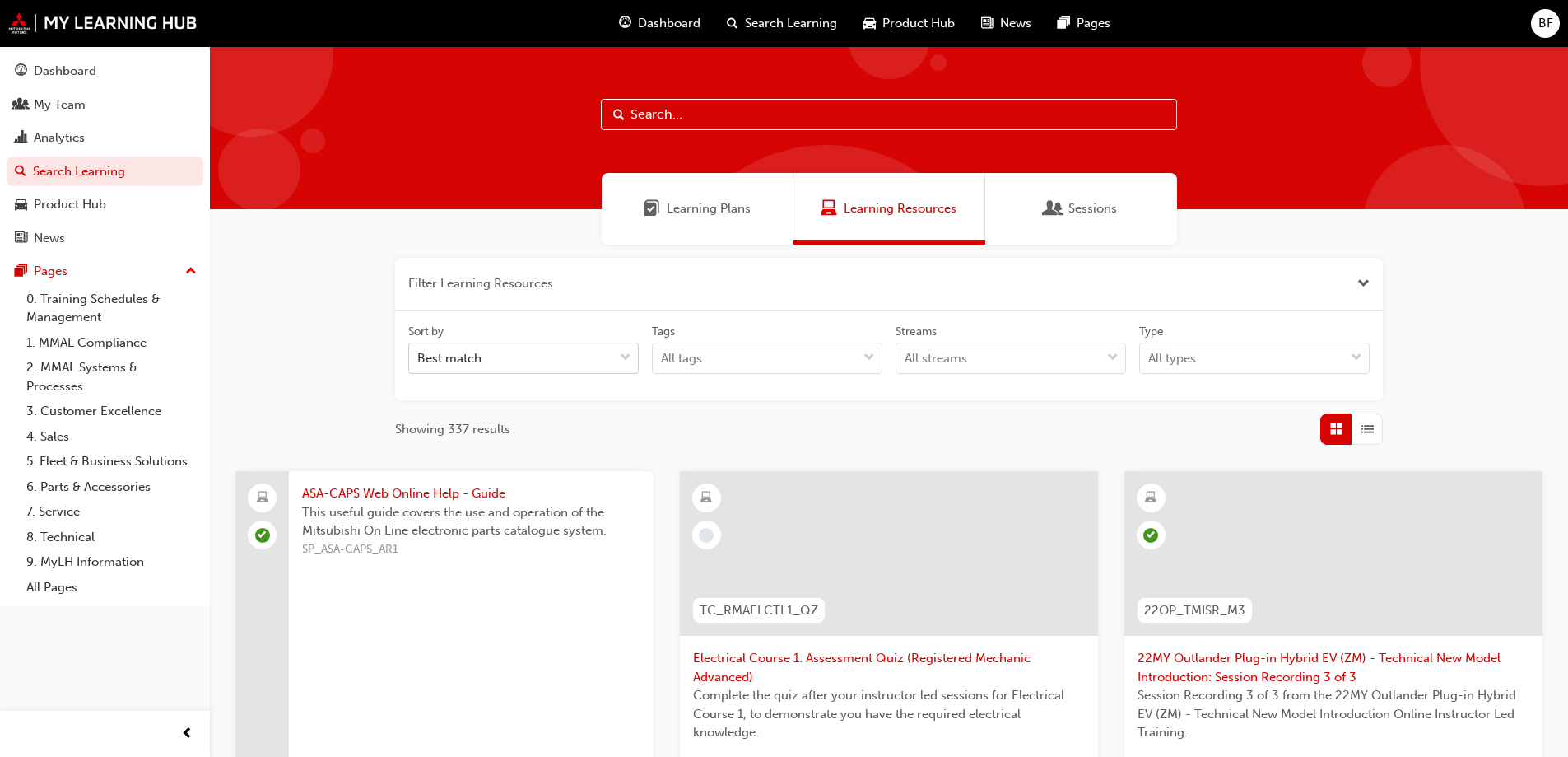
click at [617, 358] on div at bounding box center [626, 358] width 25 height 29
click at [419, 358] on input "Sort by Best match" at bounding box center [418, 358] width 2 height 14
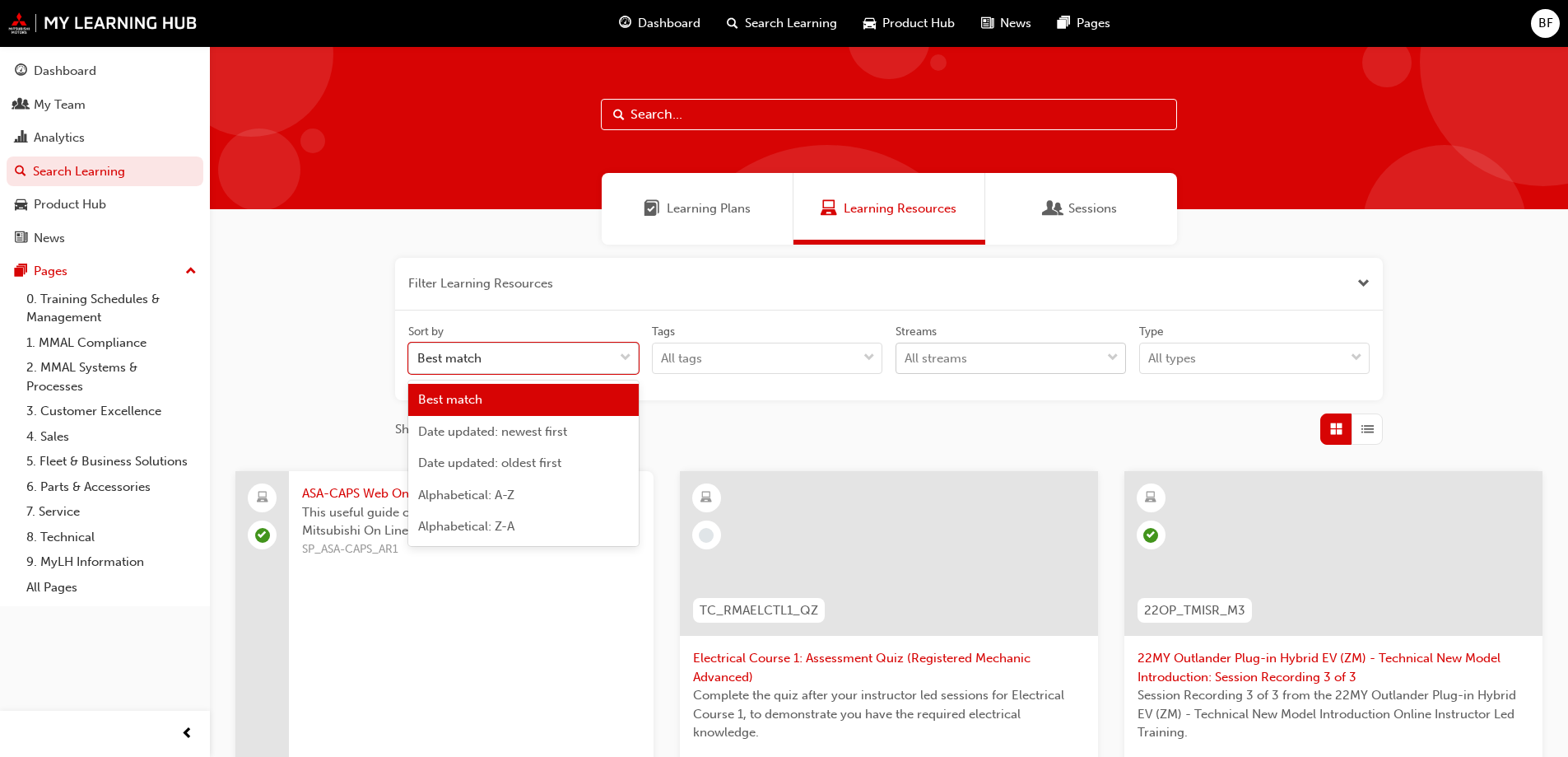
click at [1033, 351] on div "All streams" at bounding box center [998, 359] width 204 height 29
click at [907, 351] on input "Streams All streams" at bounding box center [906, 358] width 2 height 14
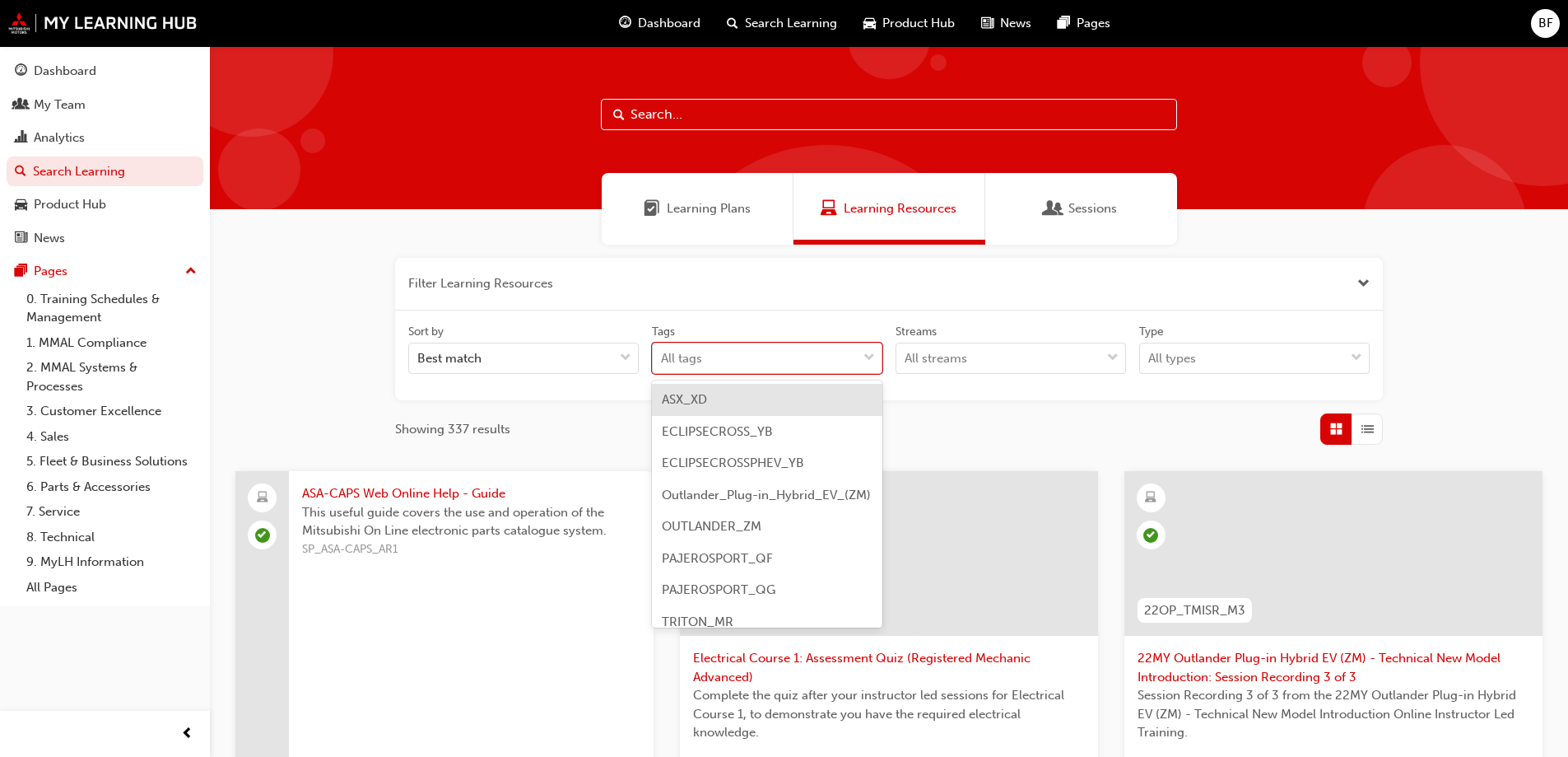
click at [822, 357] on div "All tags" at bounding box center [755, 359] width 204 height 29
click at [662, 357] on input "Tags option ASX_XD focused, 1 of 9. 9 results available. Use Up and Down to cho…" at bounding box center [662, 358] width 2 height 14
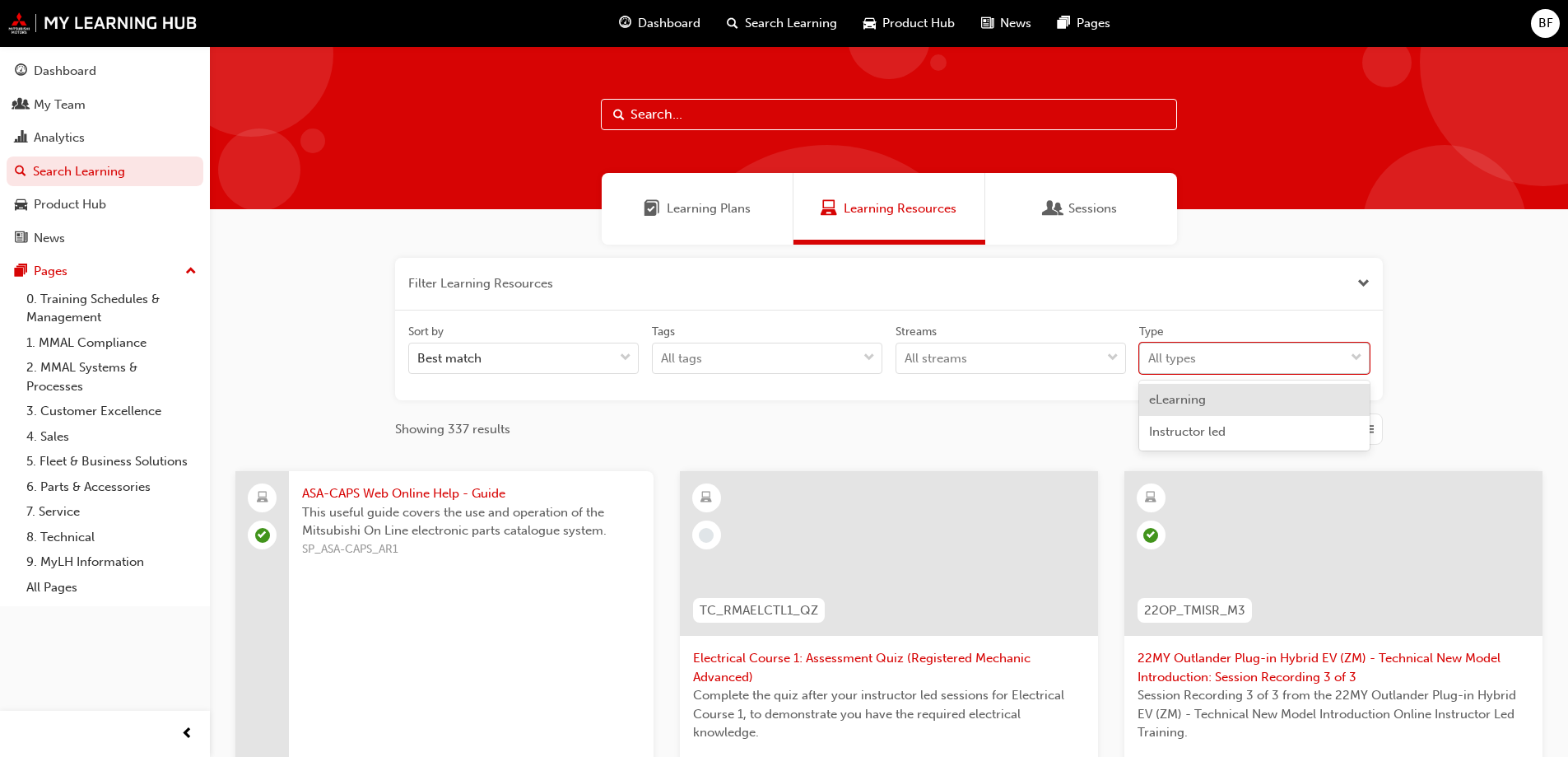
click at [1221, 365] on div "All types" at bounding box center [1243, 359] width 204 height 29
click at [1150, 365] on input "Type option eLearning focused, 1 of 2. 2 results available. Use Up and Down to …" at bounding box center [1149, 358] width 2 height 14
click at [1209, 399] on div "eLearning" at bounding box center [1255, 400] width 230 height 32
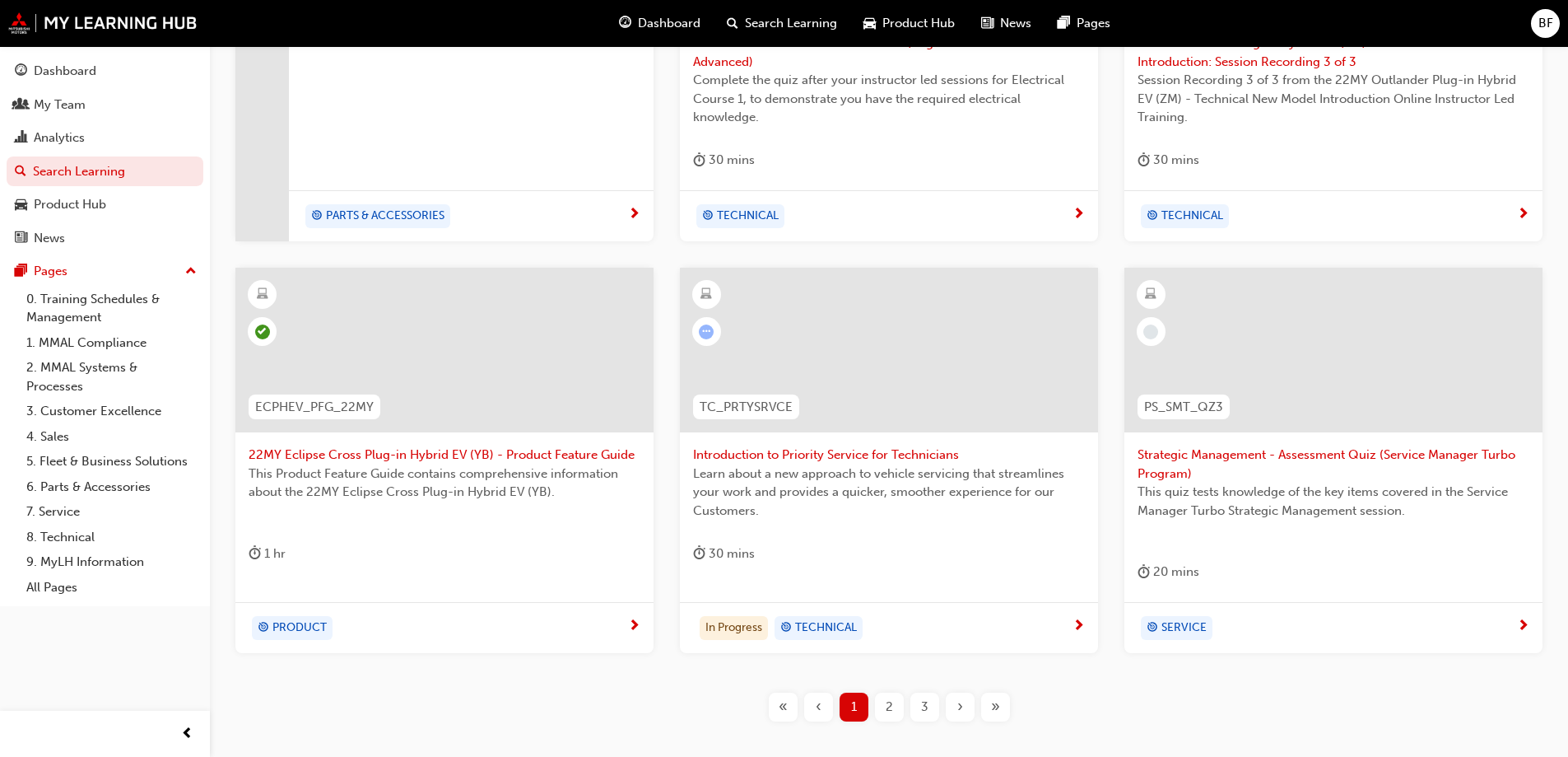
scroll to position [702, 0]
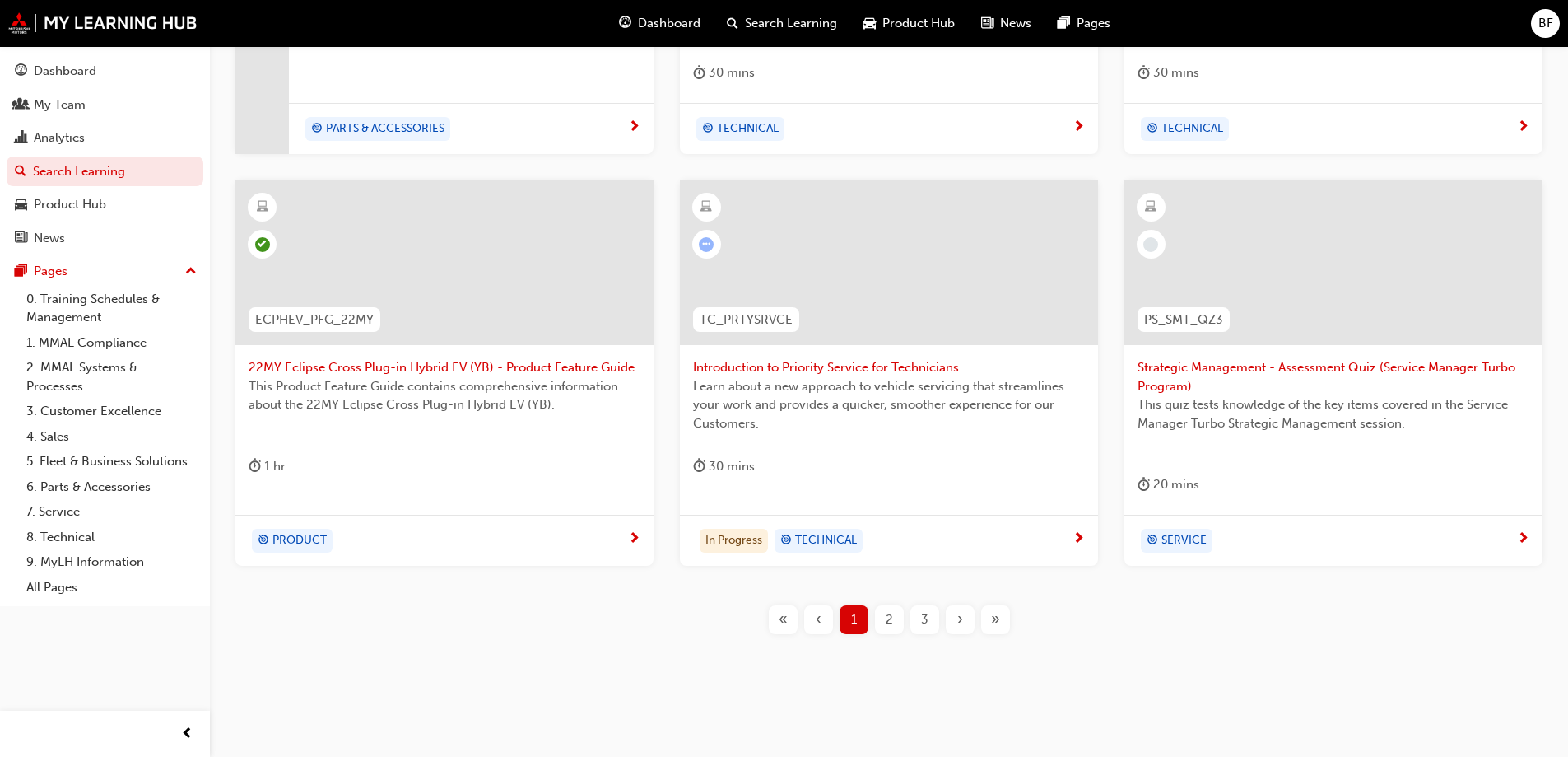
click at [424, 383] on span "This Product Feature Guide contains comprehensive information about the 22MY Ec…" at bounding box center [444, 395] width 392 height 37
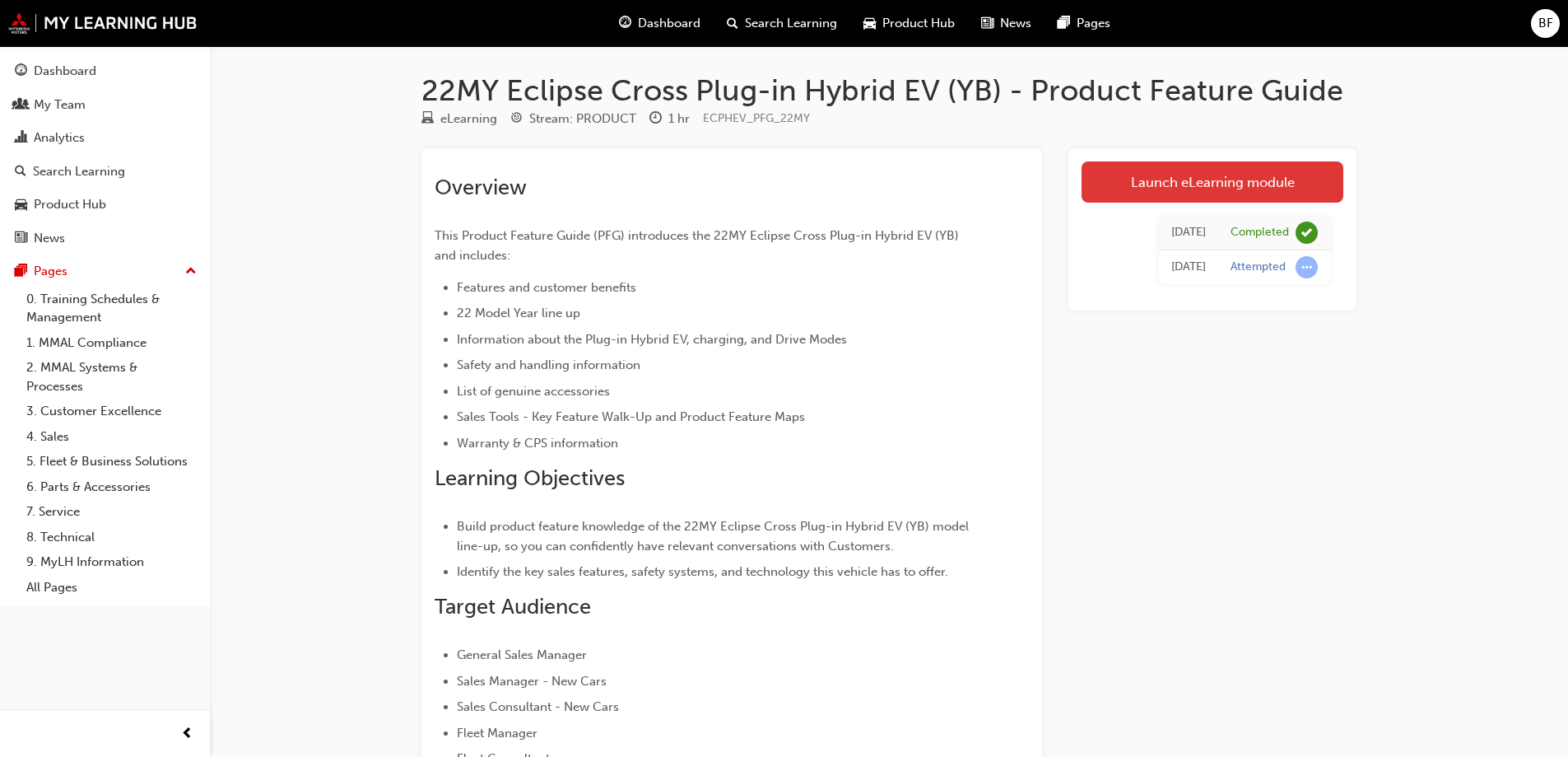
click at [1199, 188] on link "Launch eLearning module" at bounding box center [1213, 182] width 262 height 42
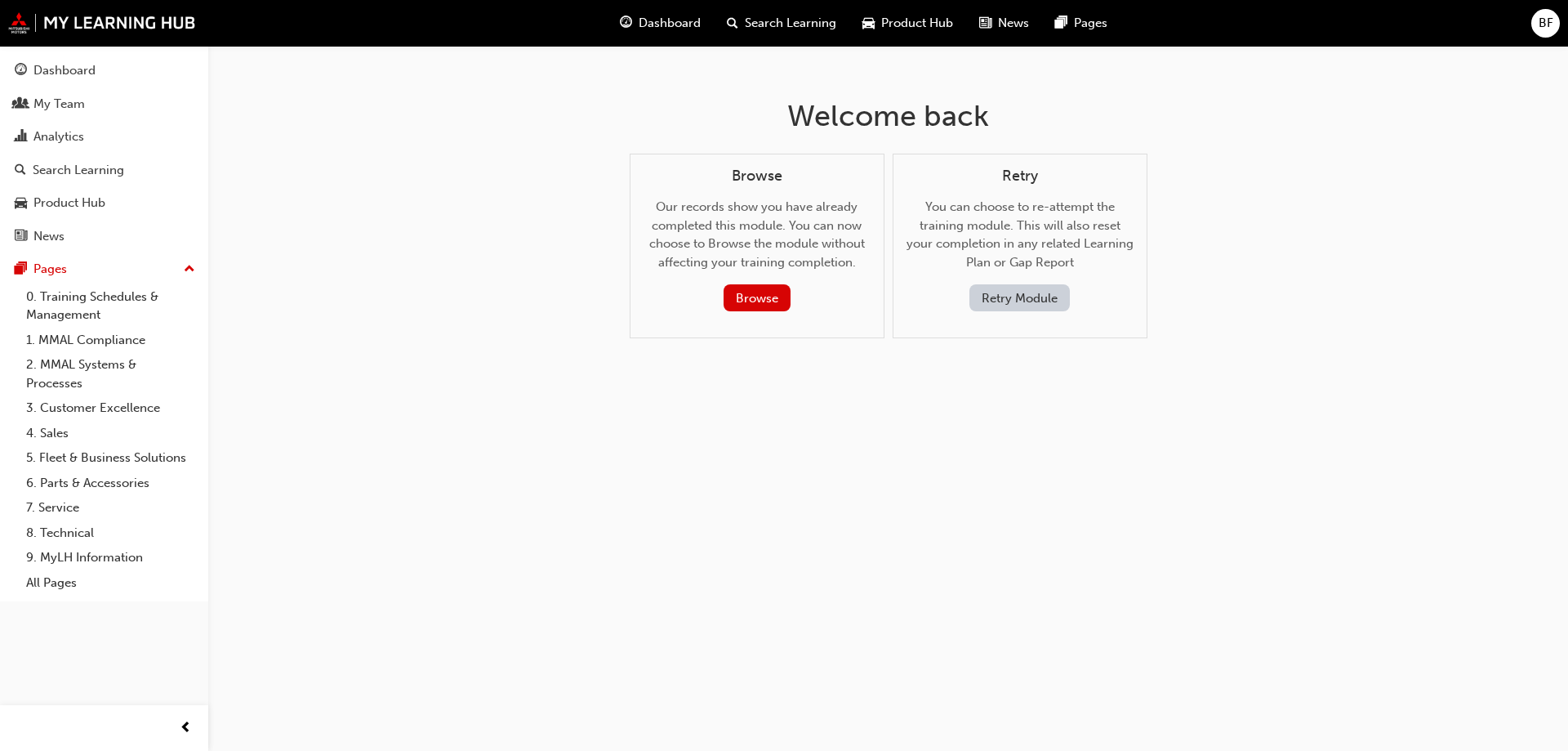
click at [1036, 296] on button "Retry Module" at bounding box center [1019, 298] width 100 height 27
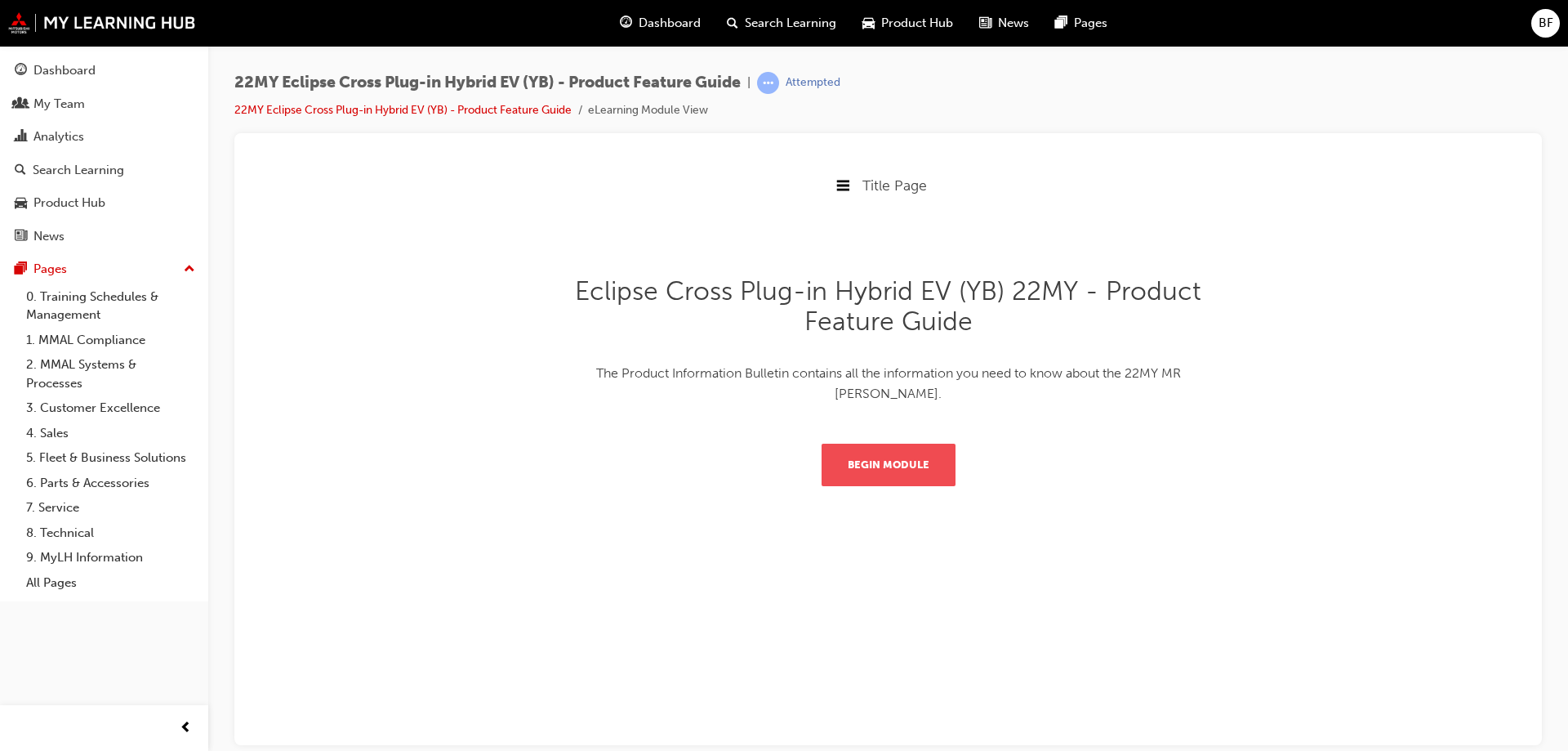
click at [909, 445] on button "Begin Module" at bounding box center [888, 464] width 134 height 42
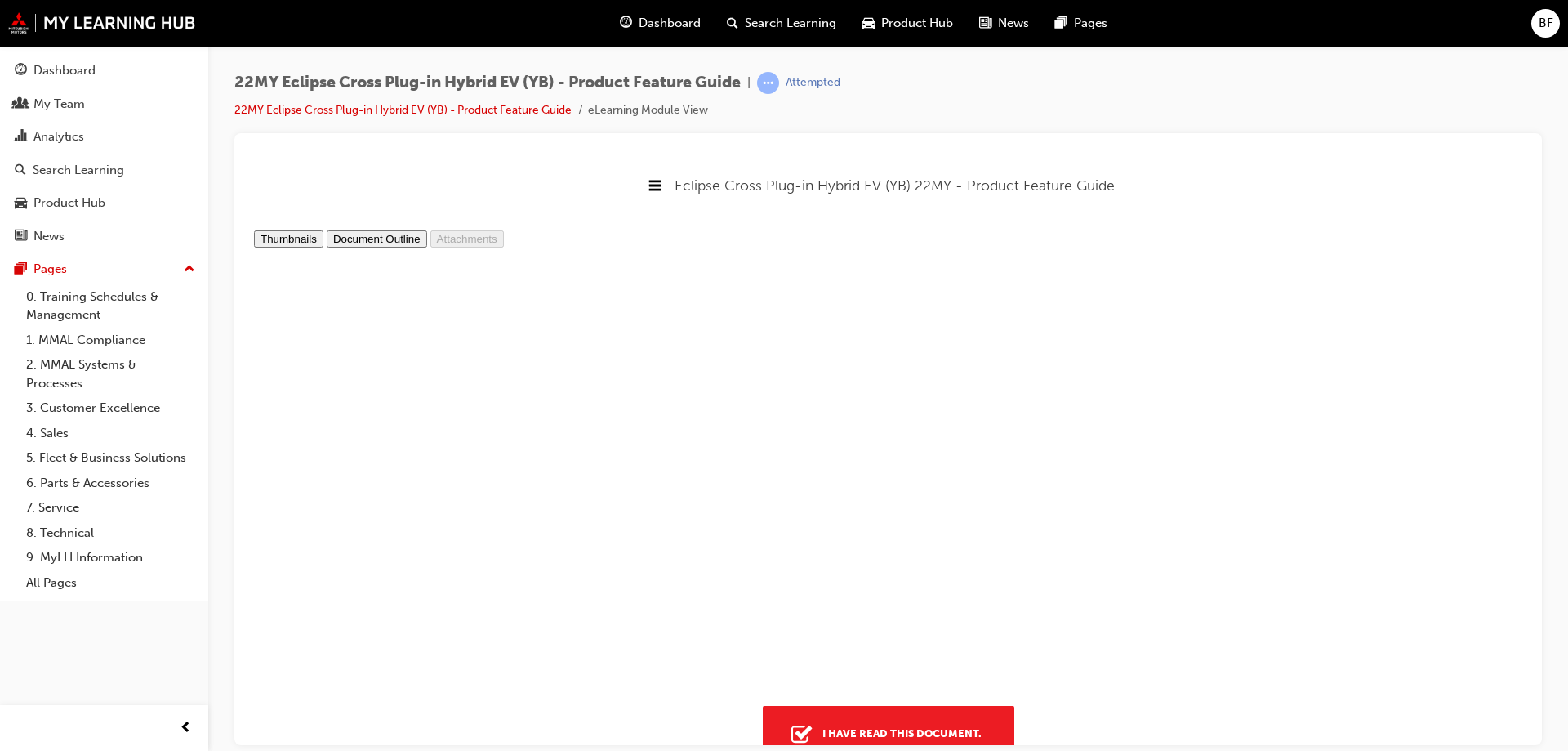
type input "12"
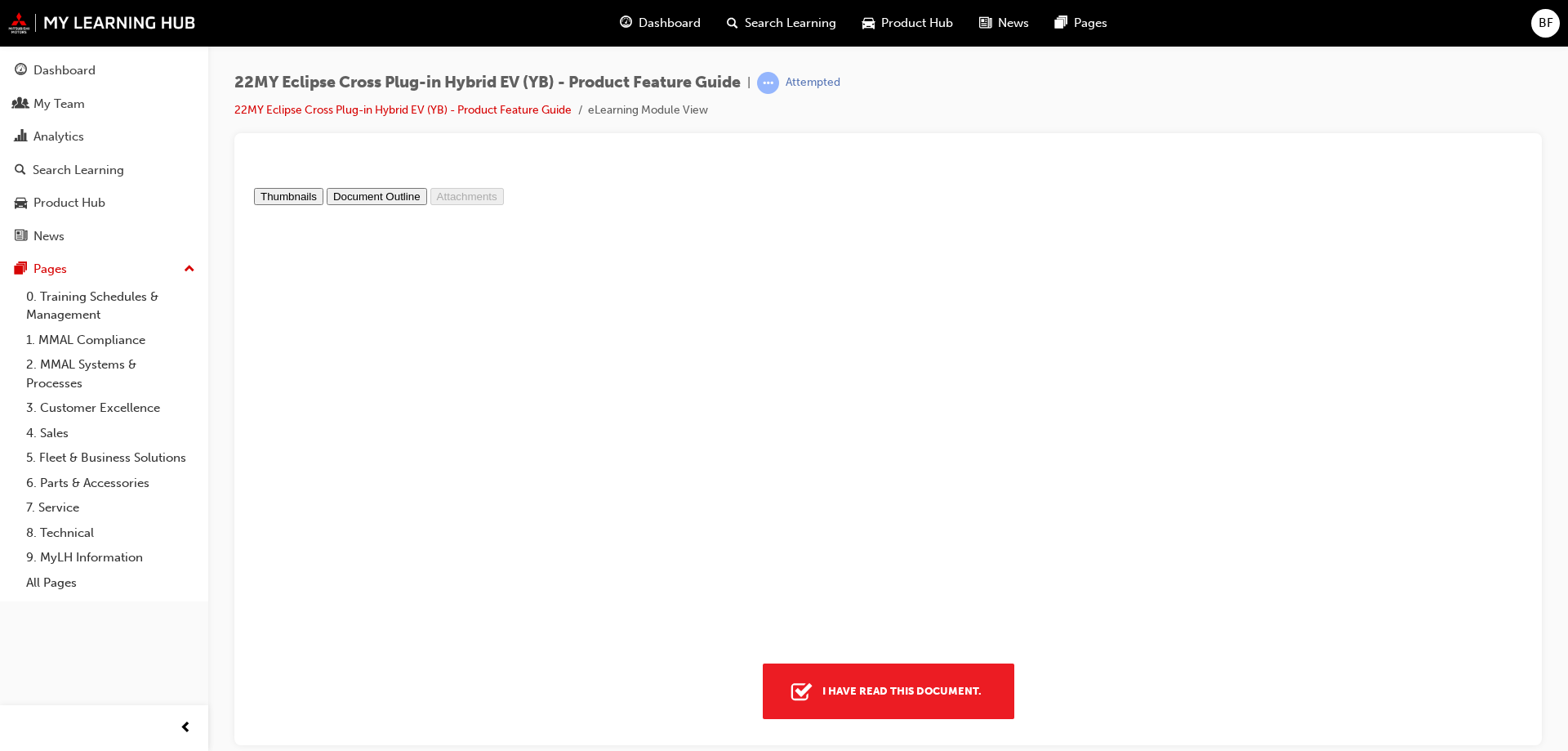
scroll to position [49, 0]
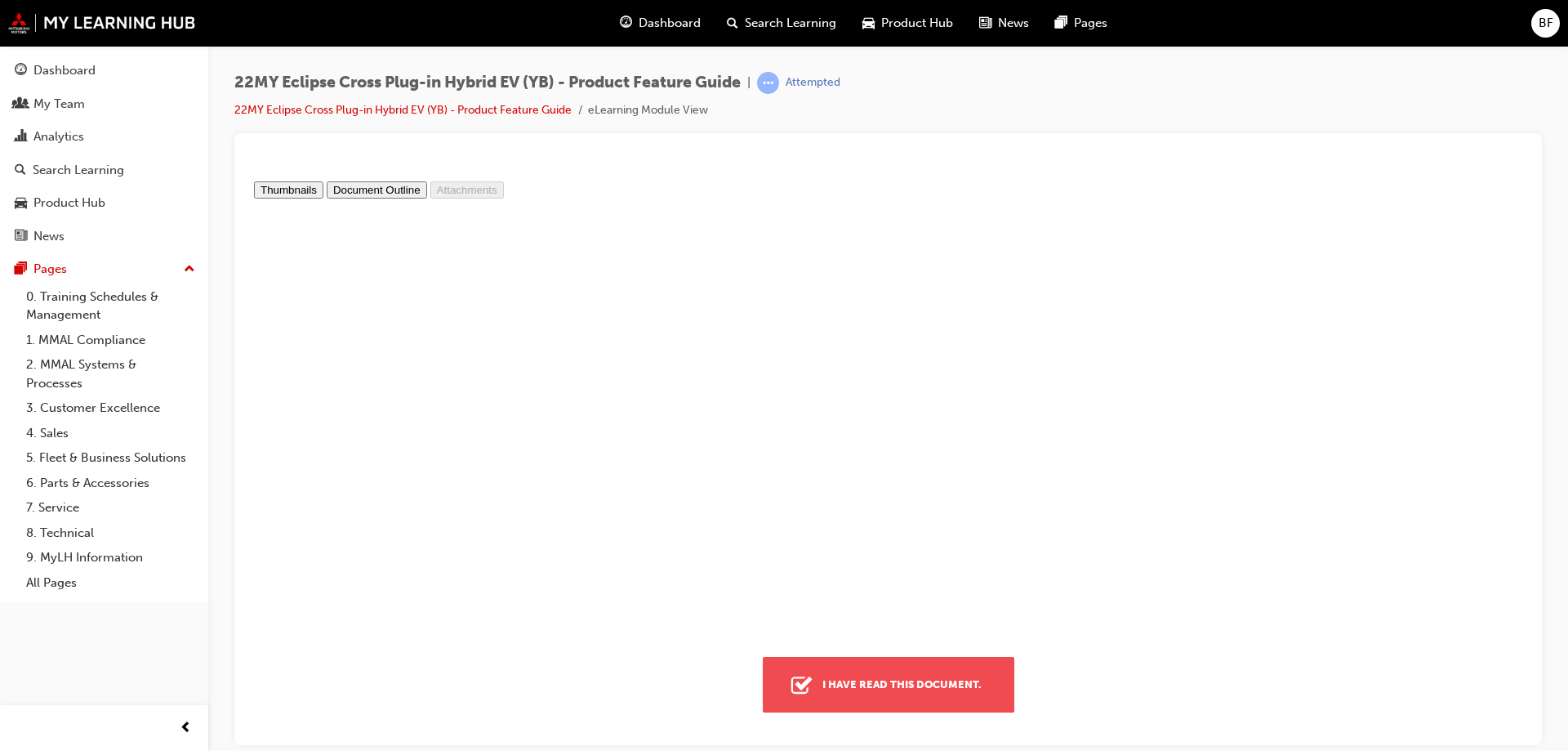
click at [949, 697] on div "I have read this document." at bounding box center [902, 684] width 172 height 29
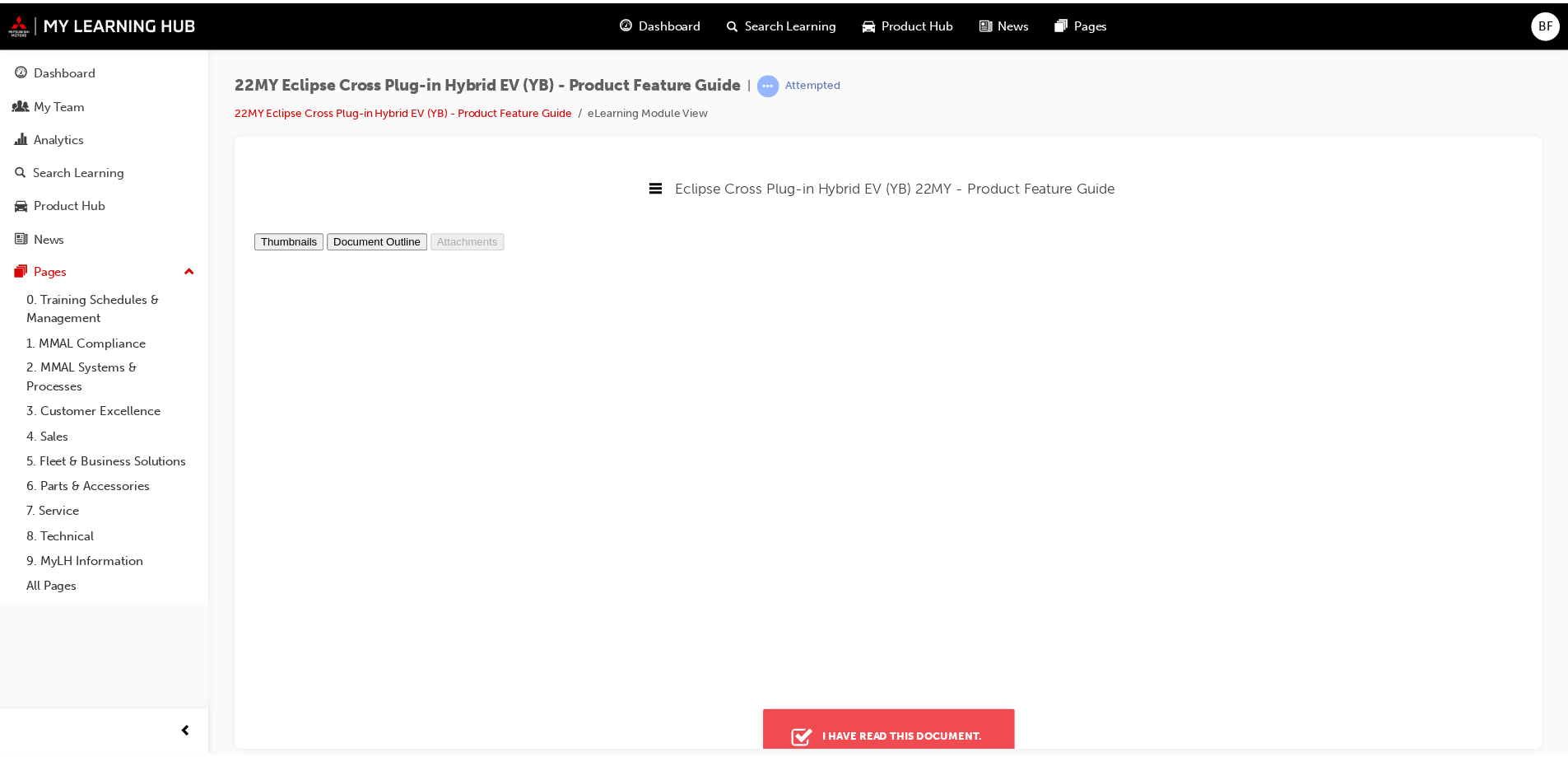
scroll to position [8, 8]
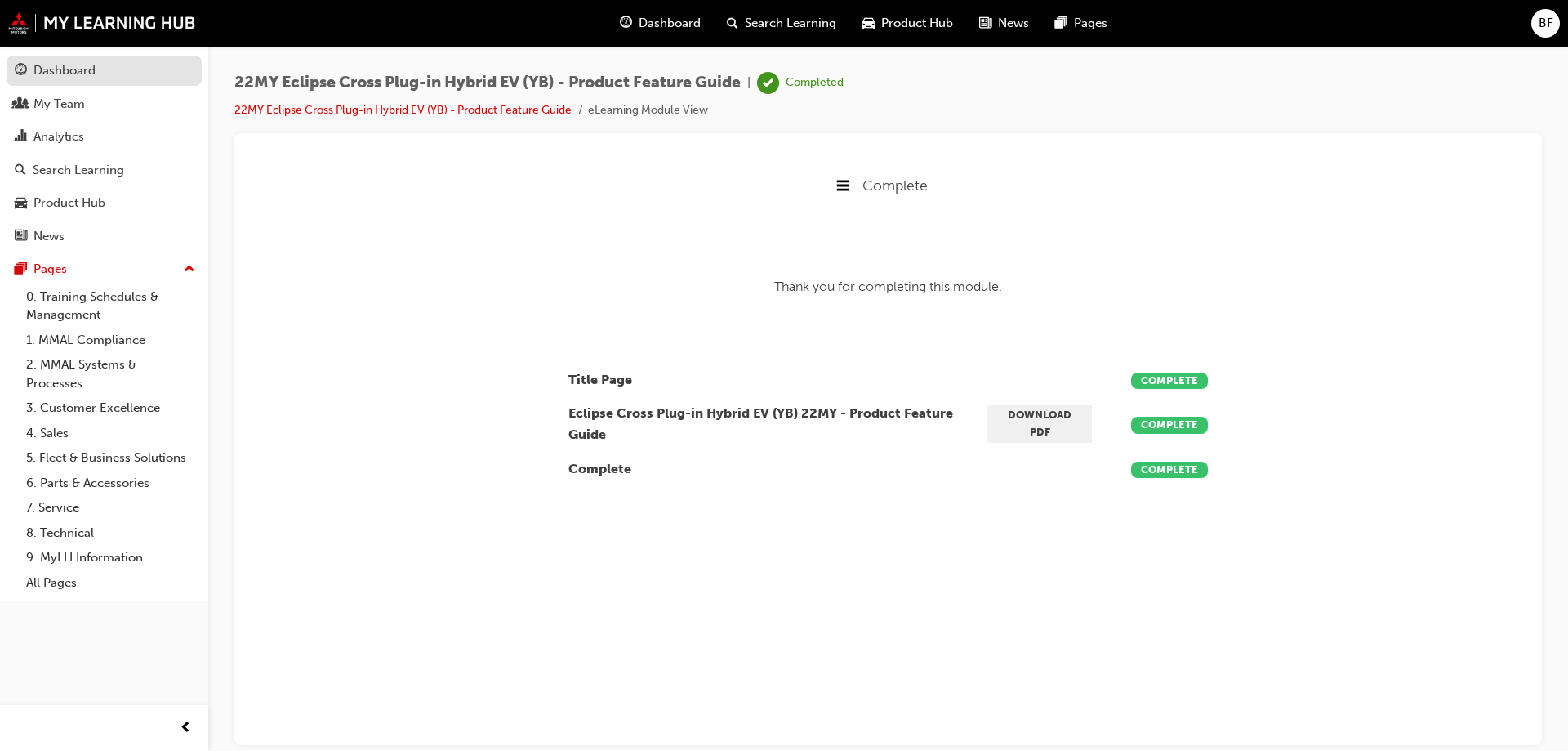
click at [89, 74] on div "Dashboard" at bounding box center [65, 70] width 62 height 19
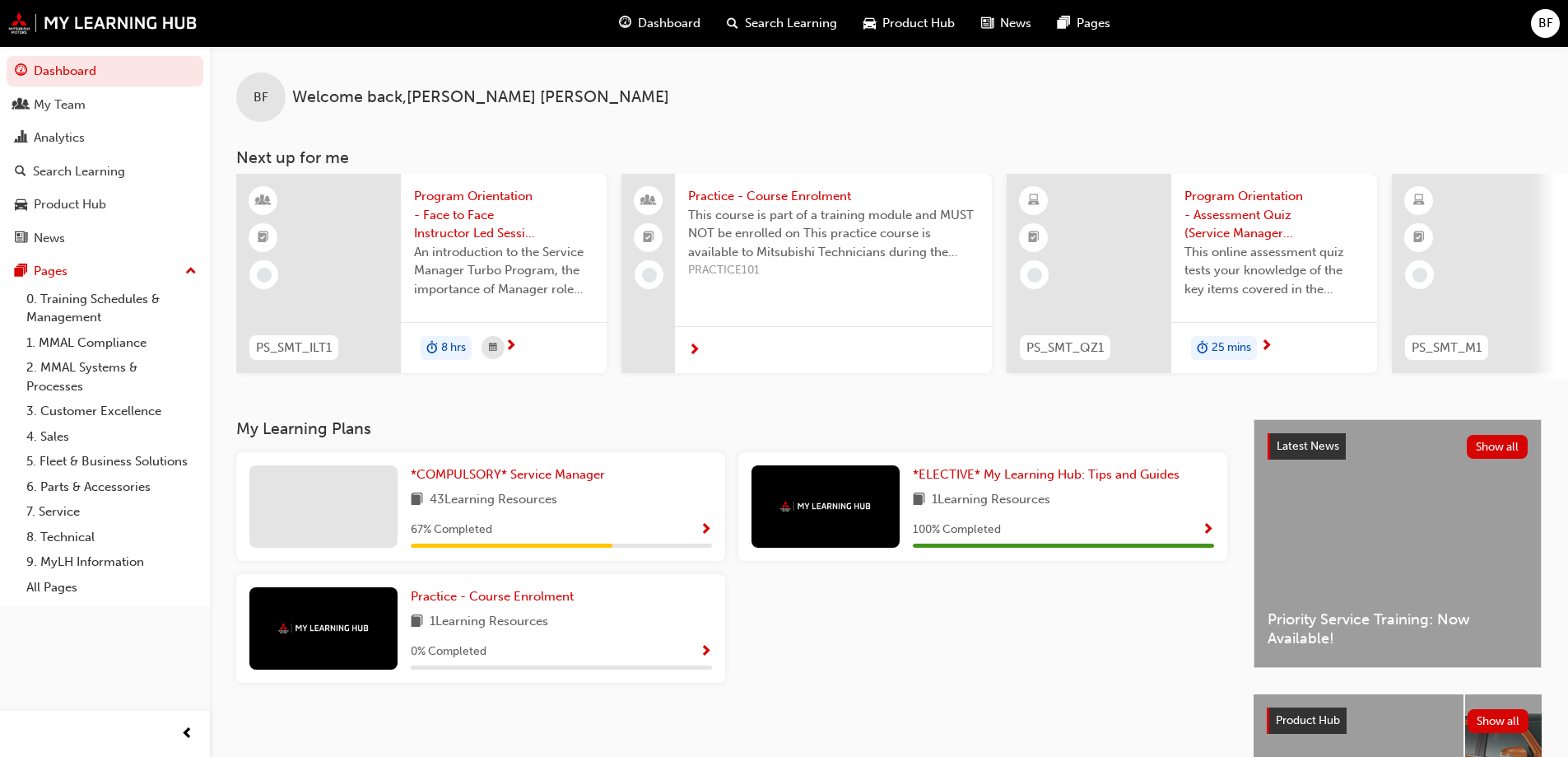
click at [792, 21] on span "Search Learning" at bounding box center [792, 24] width 92 height 19
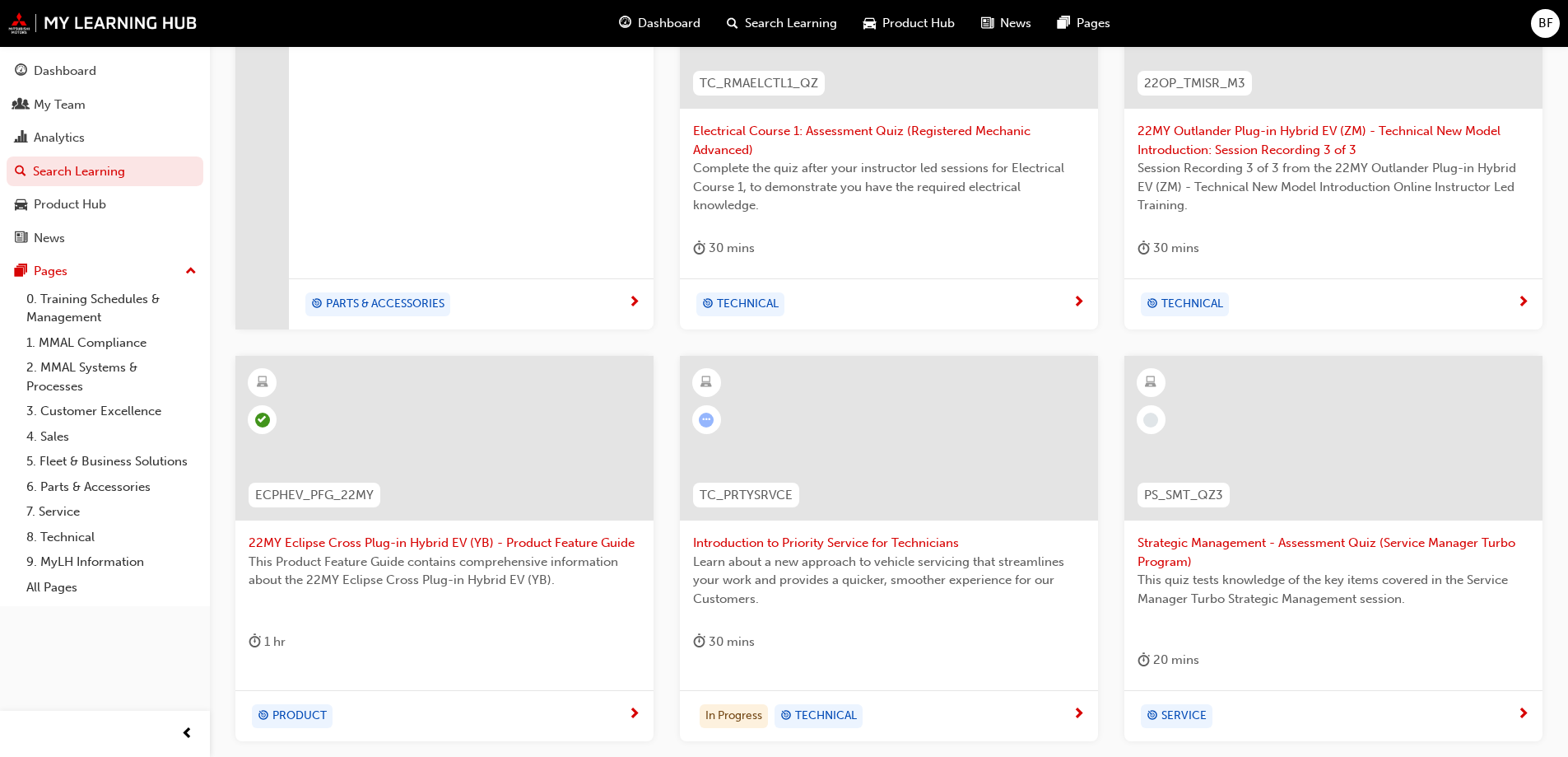
scroll to position [615, 0]
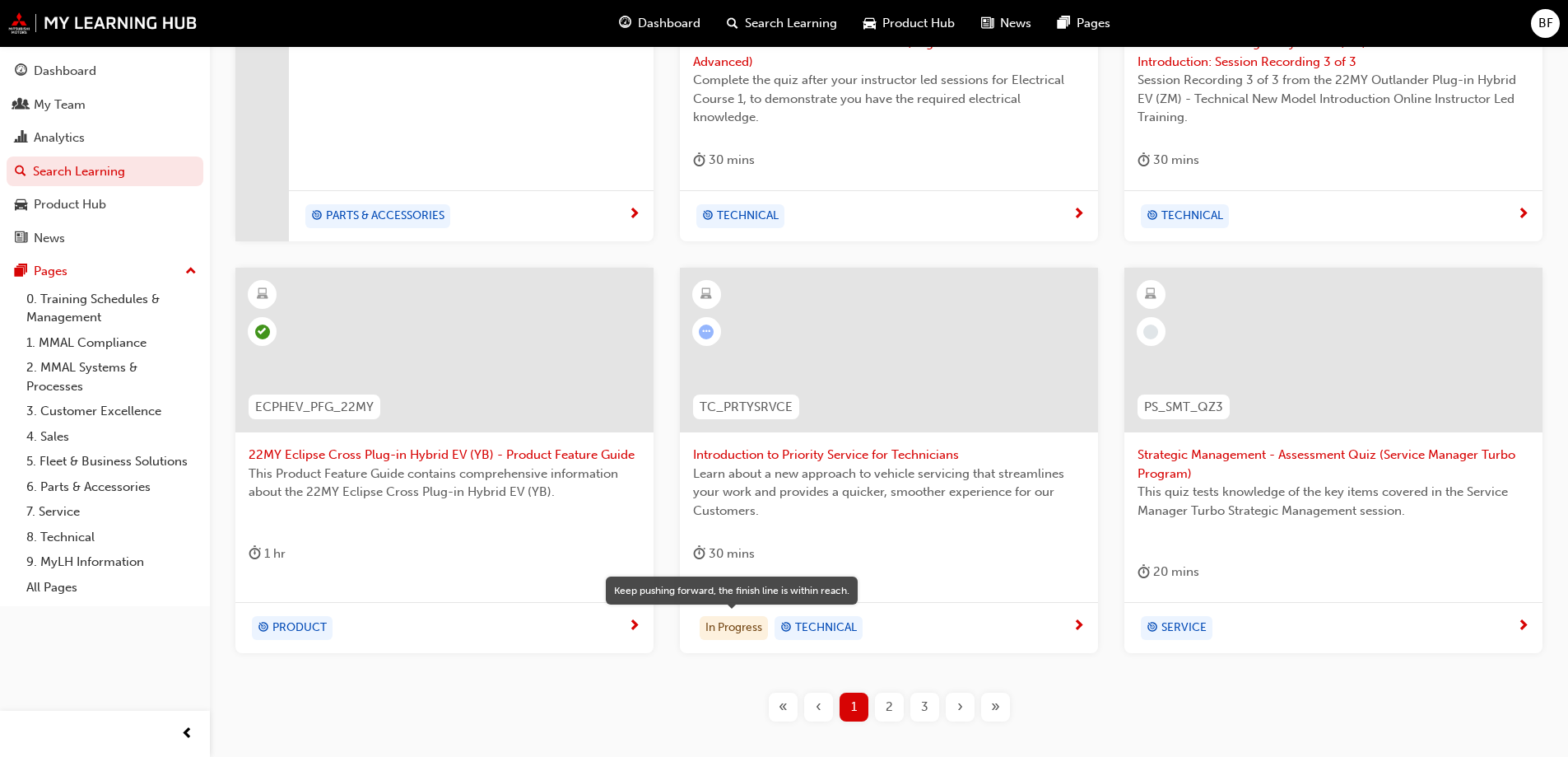
click at [753, 629] on div "In Progress" at bounding box center [734, 629] width 68 height 25
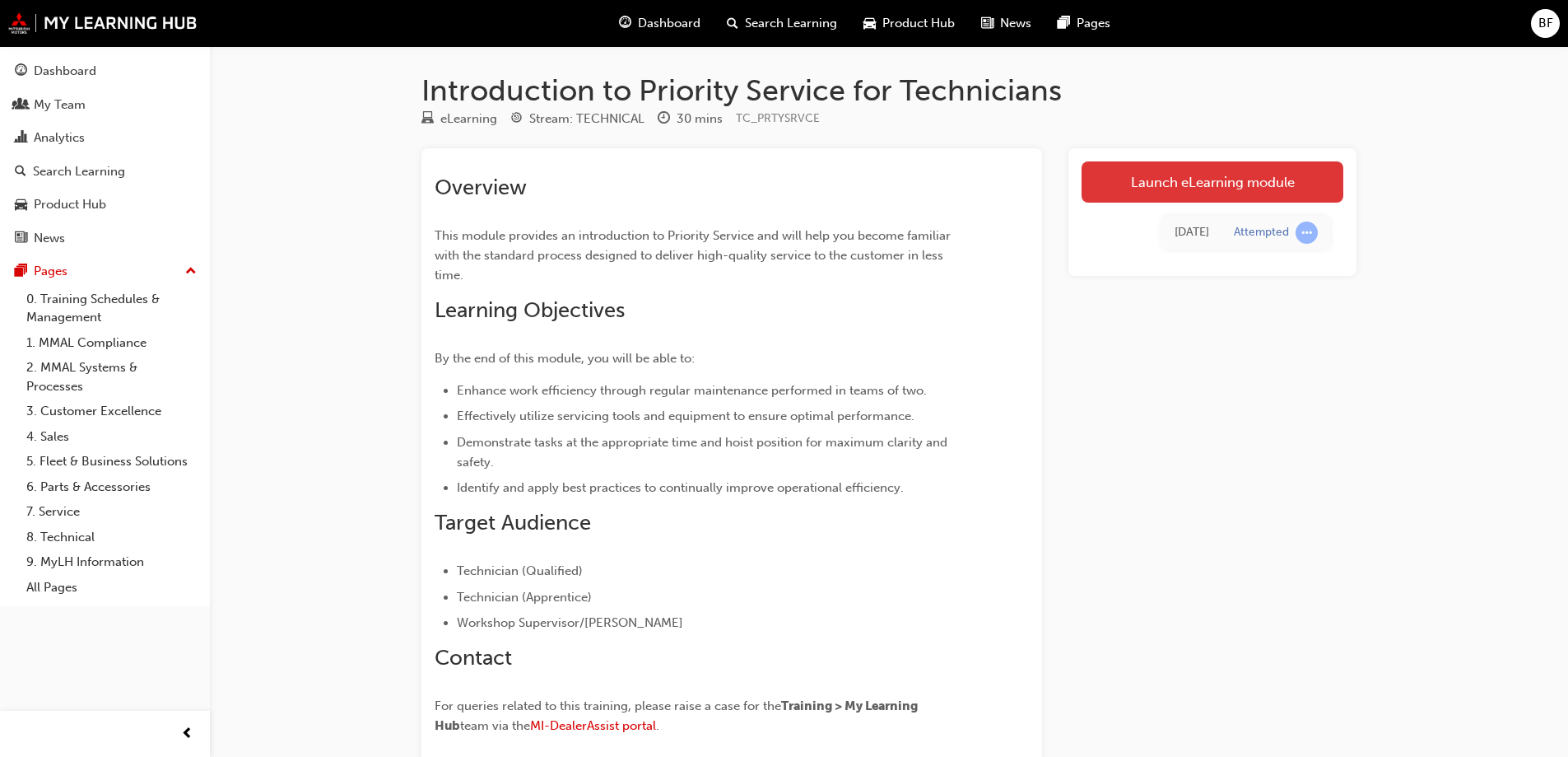
click at [1234, 183] on link "Launch eLearning module" at bounding box center [1213, 182] width 262 height 42
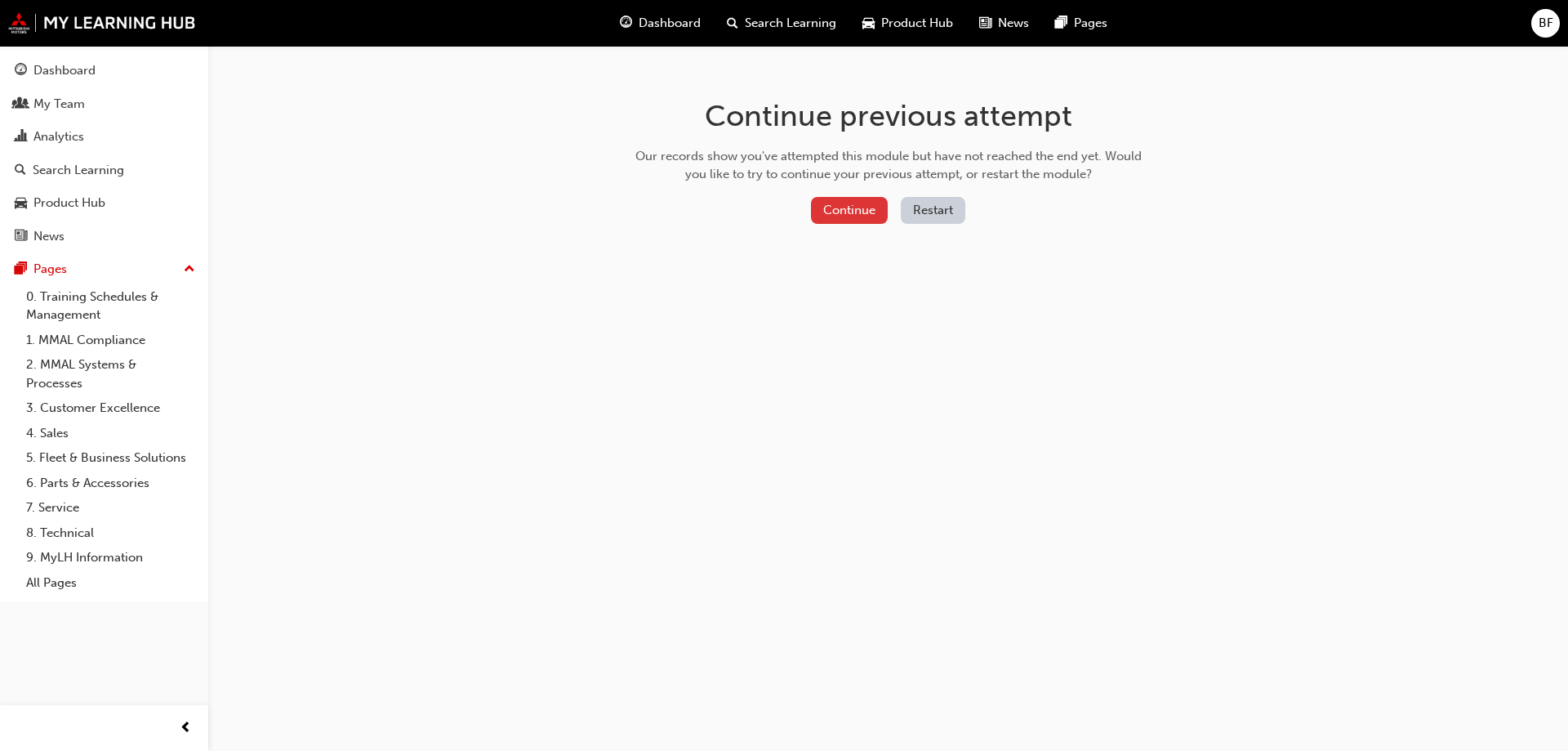
click at [867, 218] on button "Continue" at bounding box center [850, 210] width 77 height 27
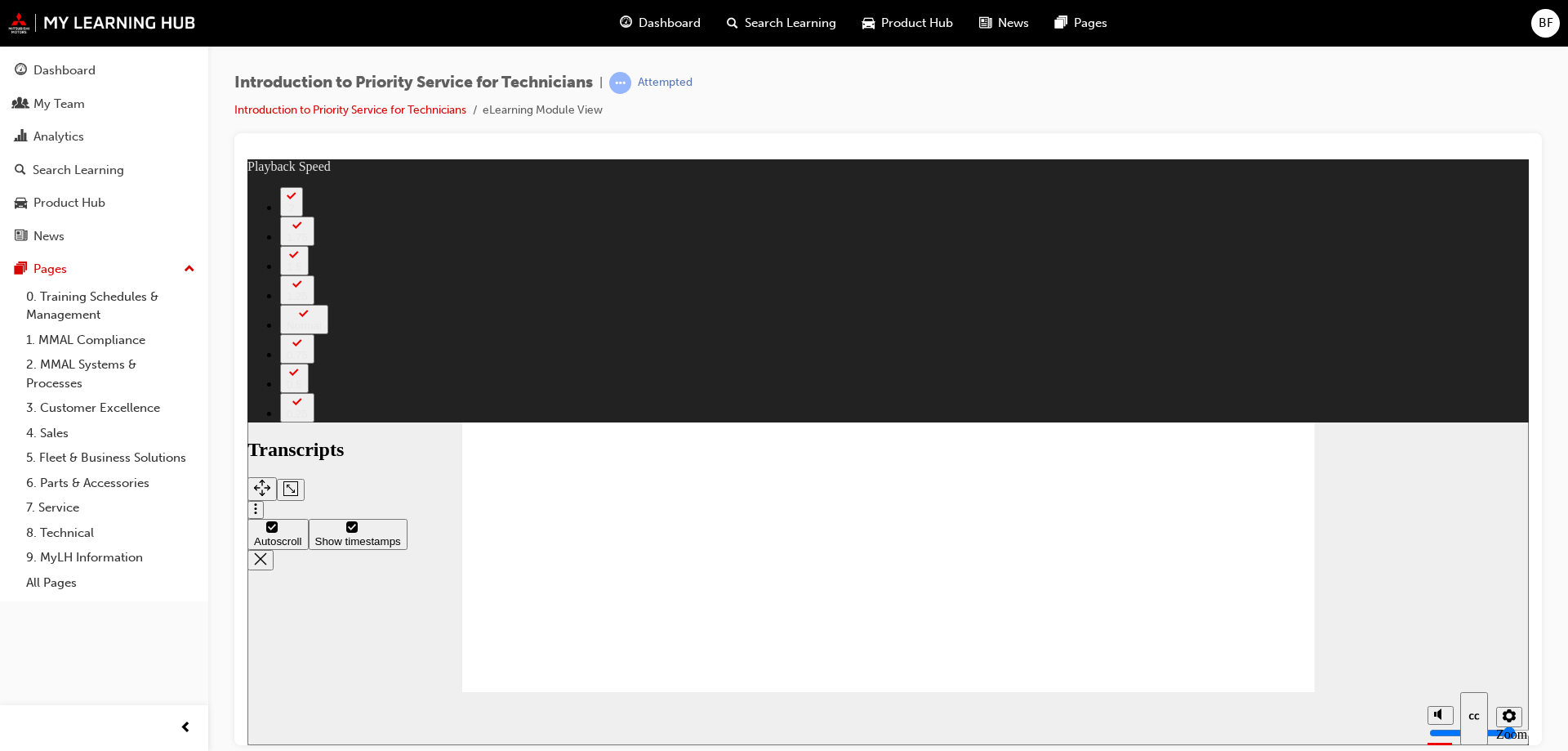
type input "0"
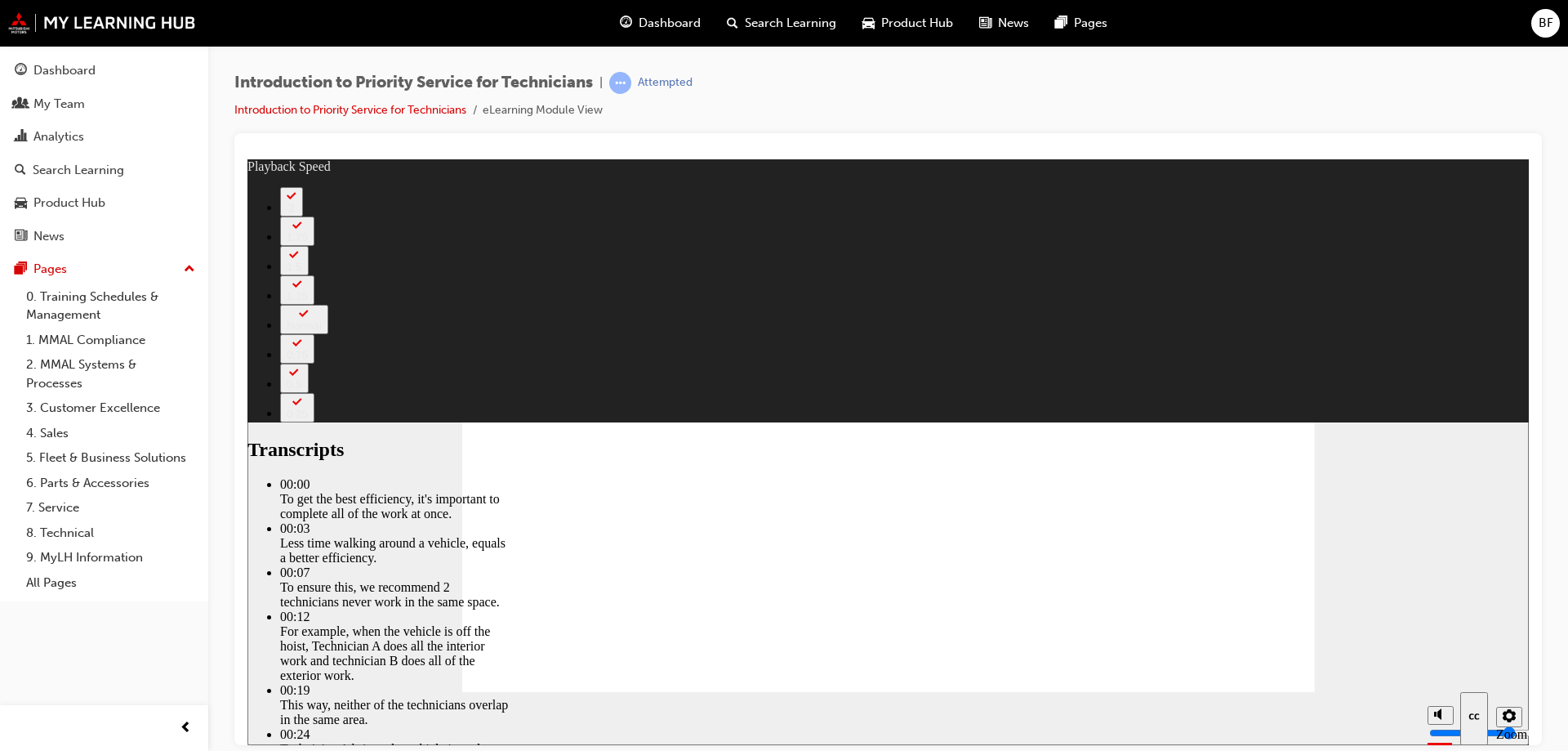
type input "219"
